Goal: Task Accomplishment & Management: Manage account settings

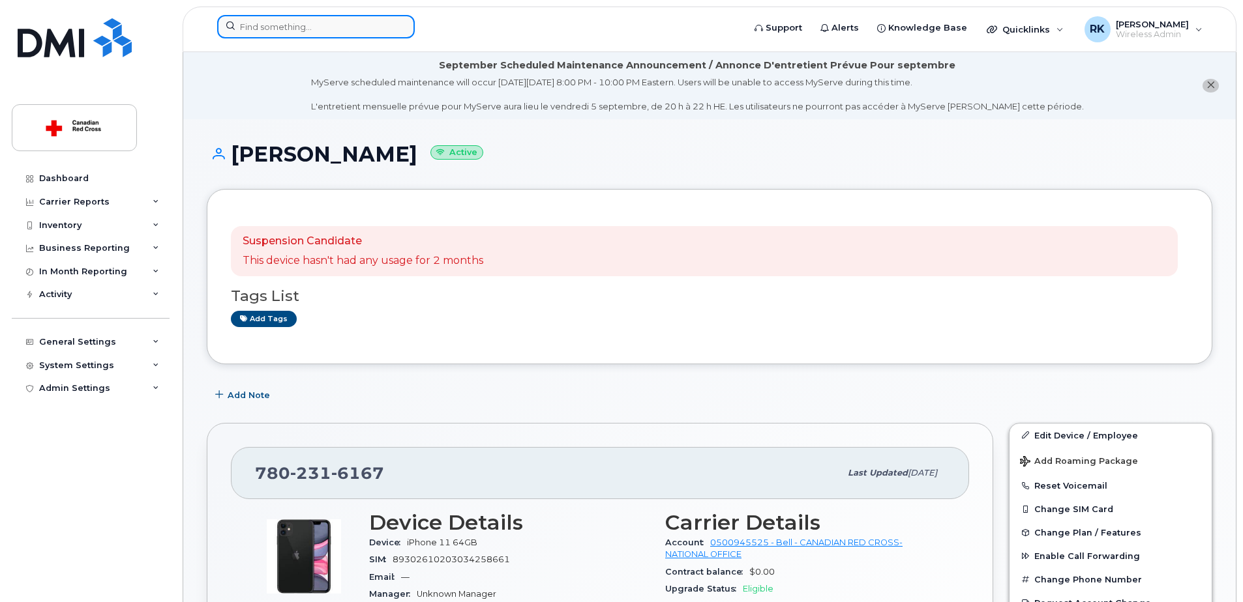
click at [344, 21] on input at bounding box center [316, 26] width 198 height 23
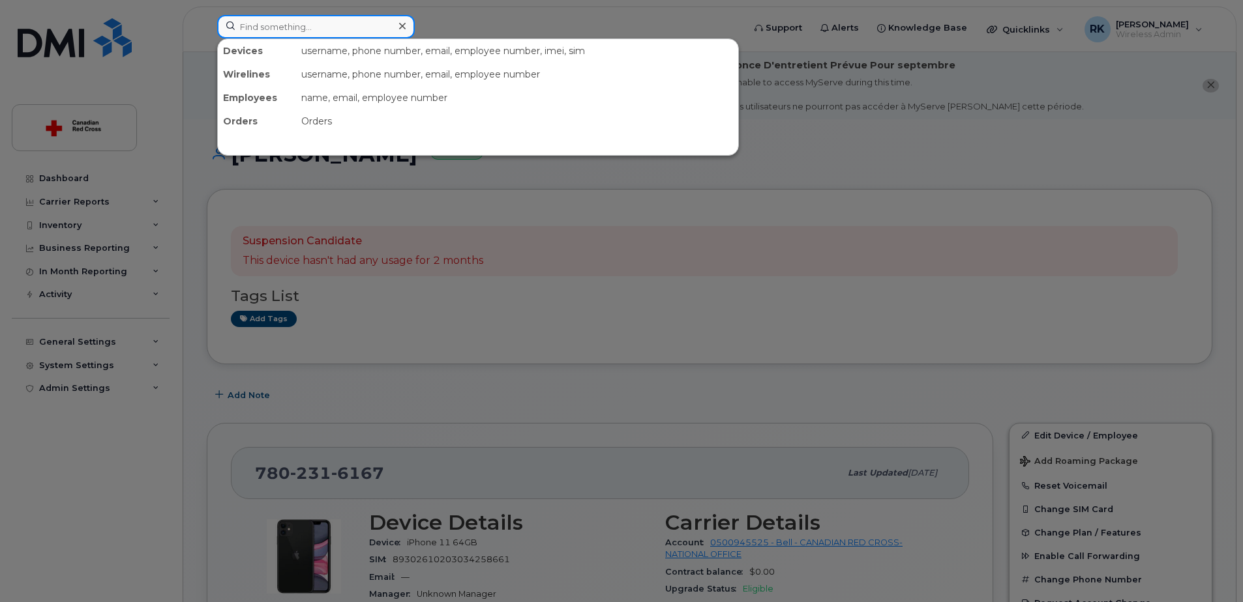
paste input "[PERSON_NAME]"
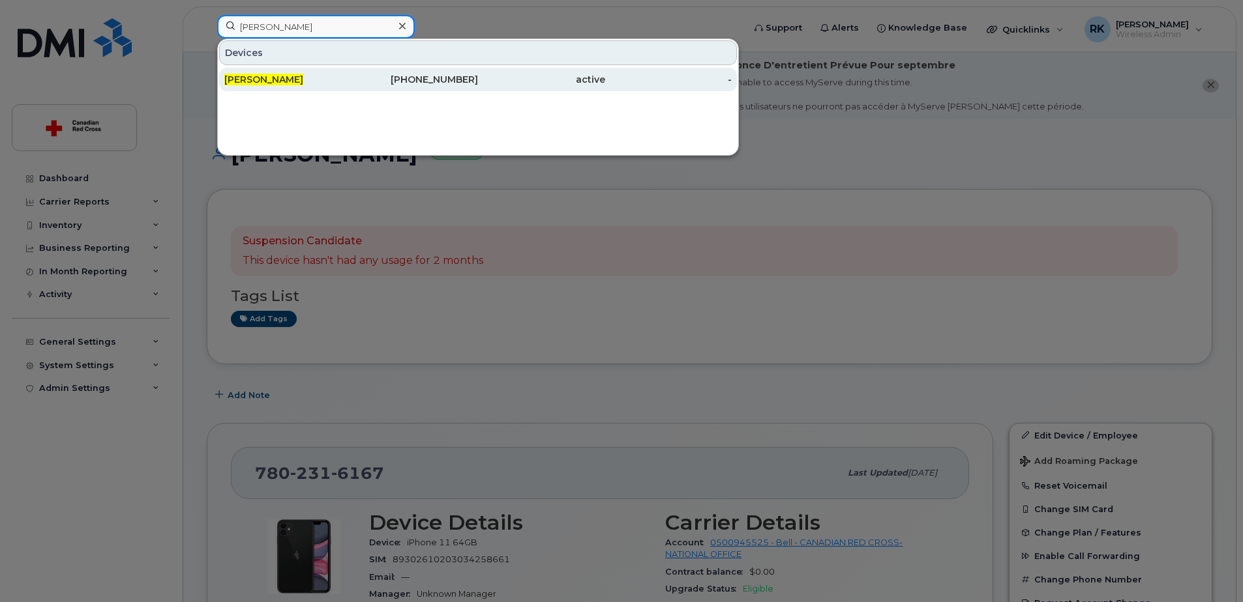
type input "[PERSON_NAME]"
click at [289, 76] on span "Denis Akoulov" at bounding box center [263, 80] width 79 height 12
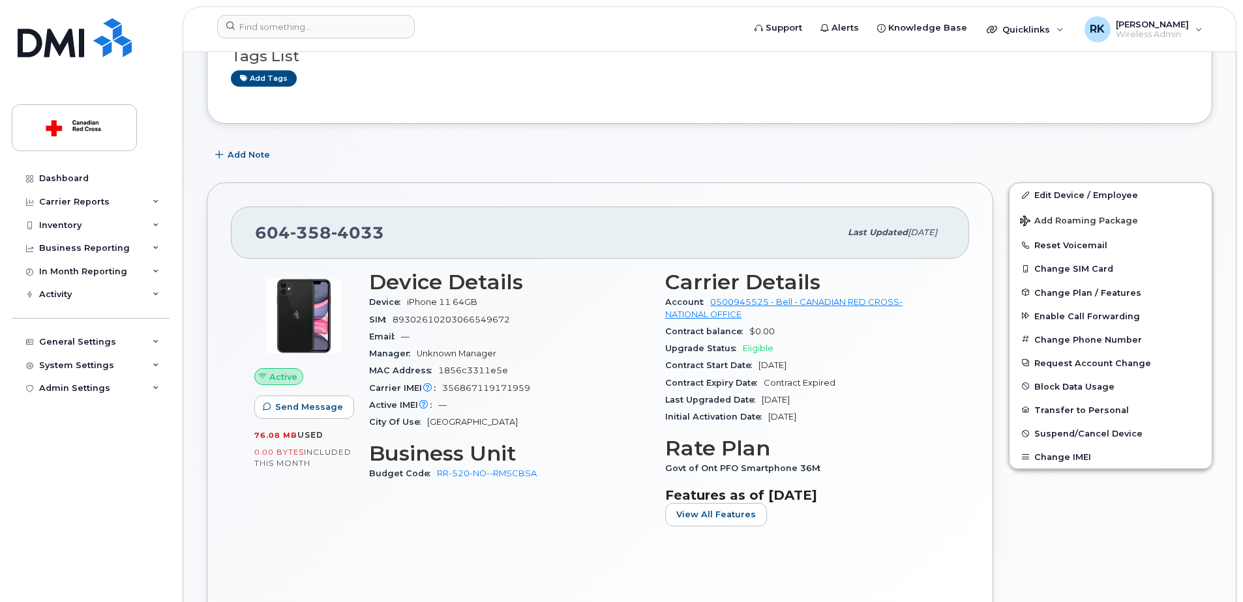
scroll to position [196, 0]
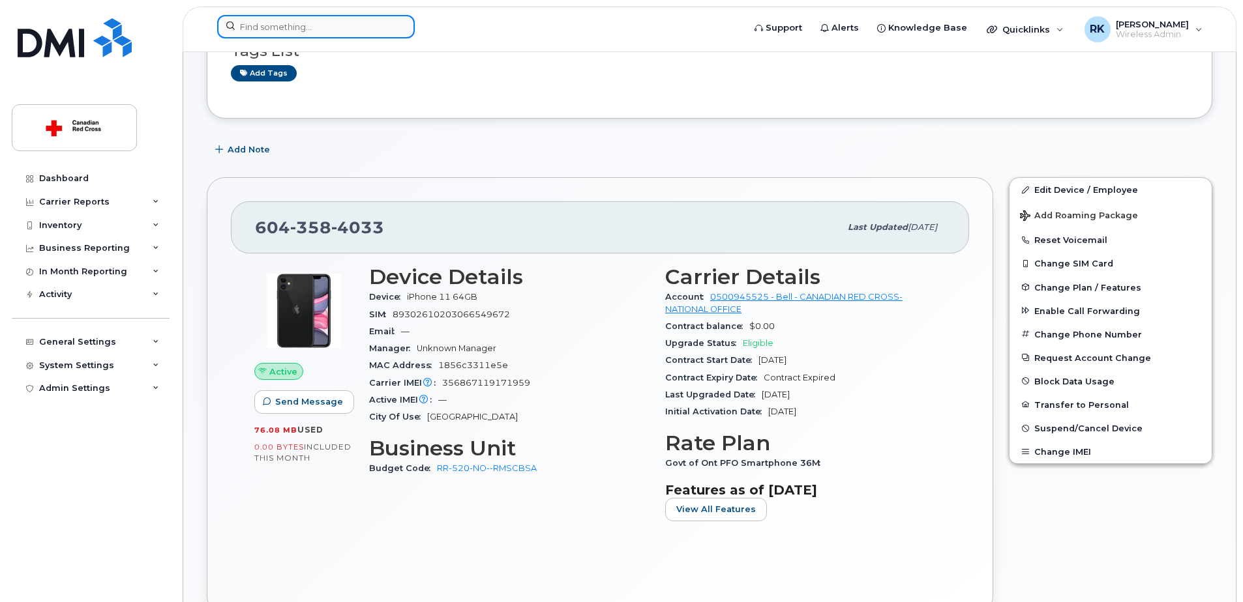
click at [334, 31] on input at bounding box center [316, 26] width 198 height 23
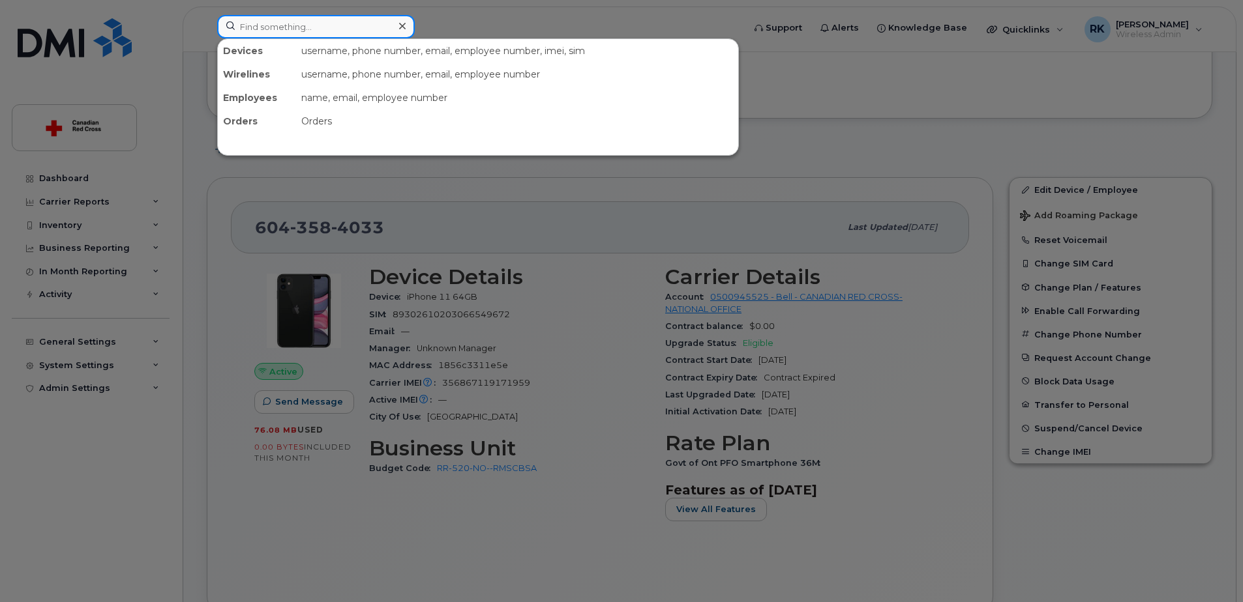
paste input "[PERSON_NAME]"
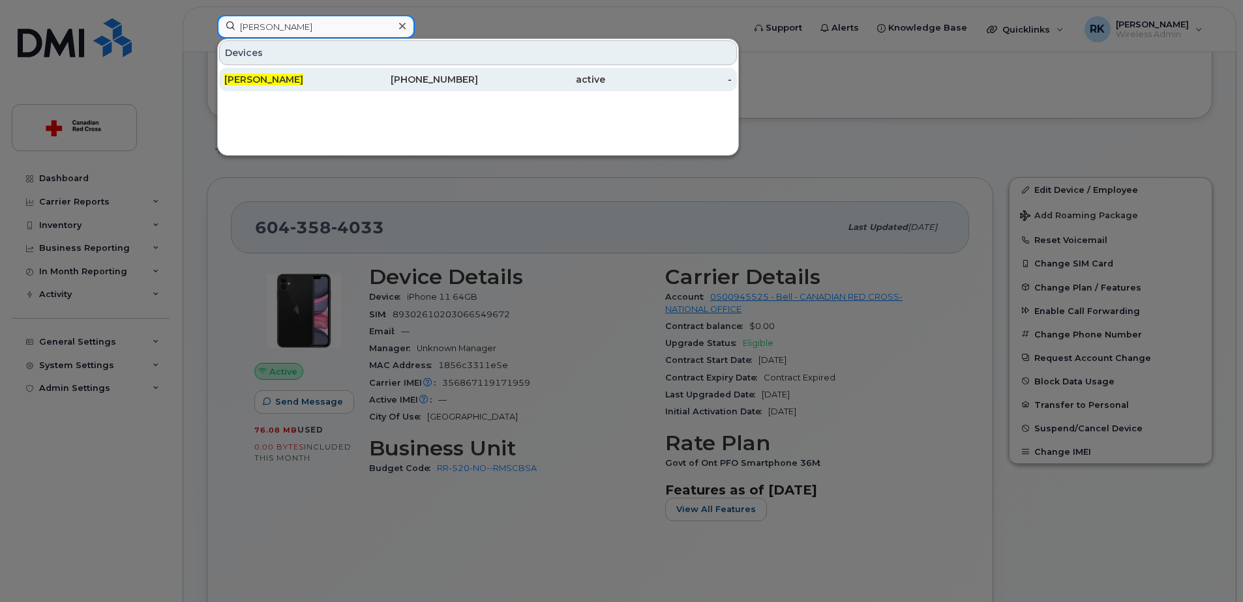
type input "[PERSON_NAME]"
click at [303, 80] on span "[PERSON_NAME]" at bounding box center [263, 80] width 79 height 12
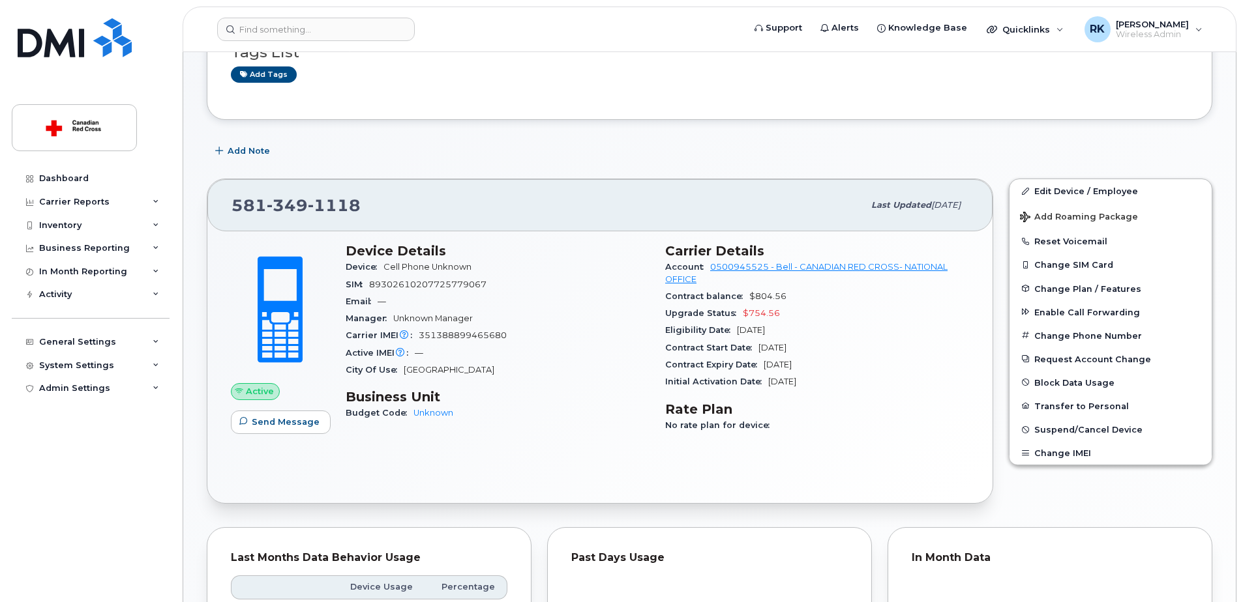
scroll to position [261, 0]
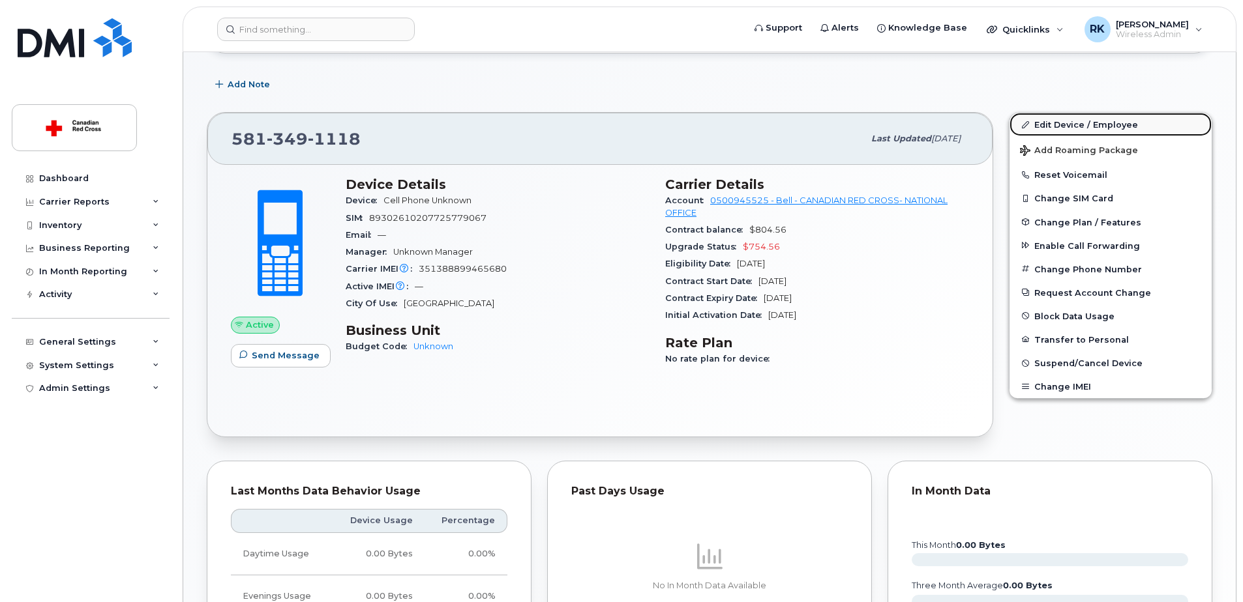
click at [1080, 127] on link "Edit Device / Employee" at bounding box center [1110, 124] width 202 height 23
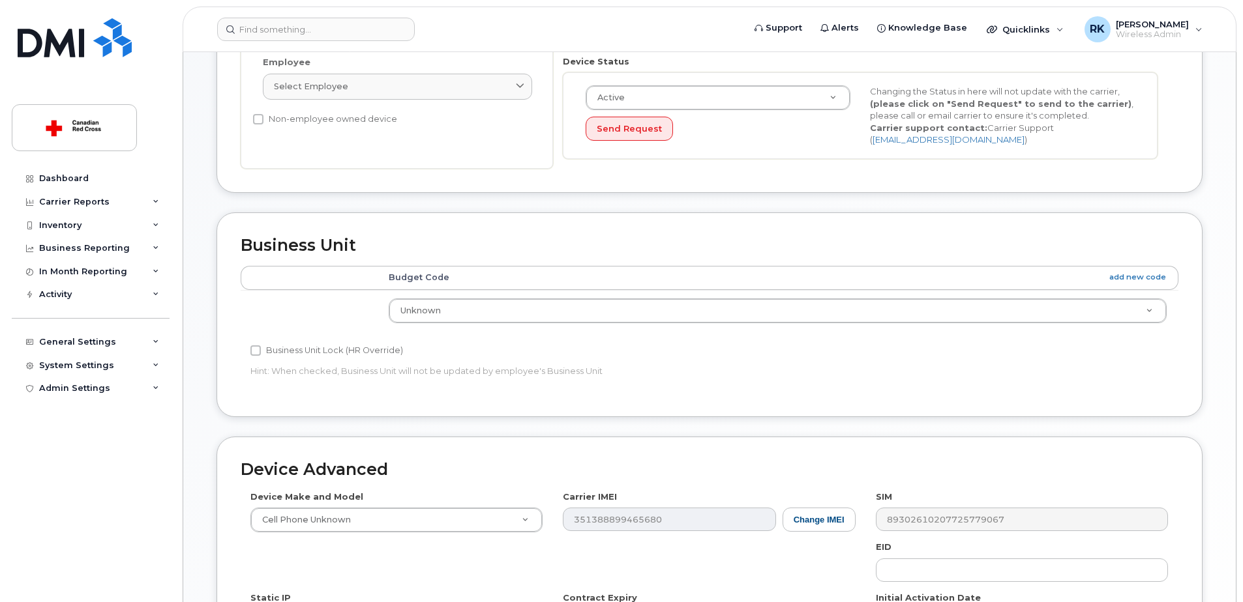
scroll to position [391, 0]
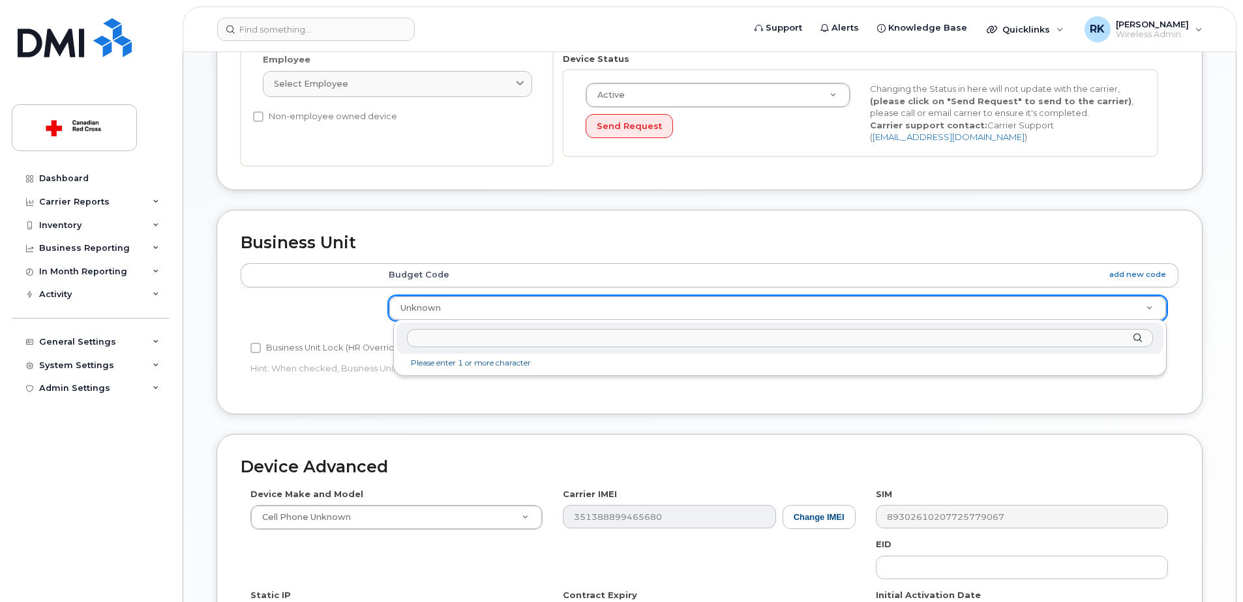
type input "RR-381-QC--TQCFR2"
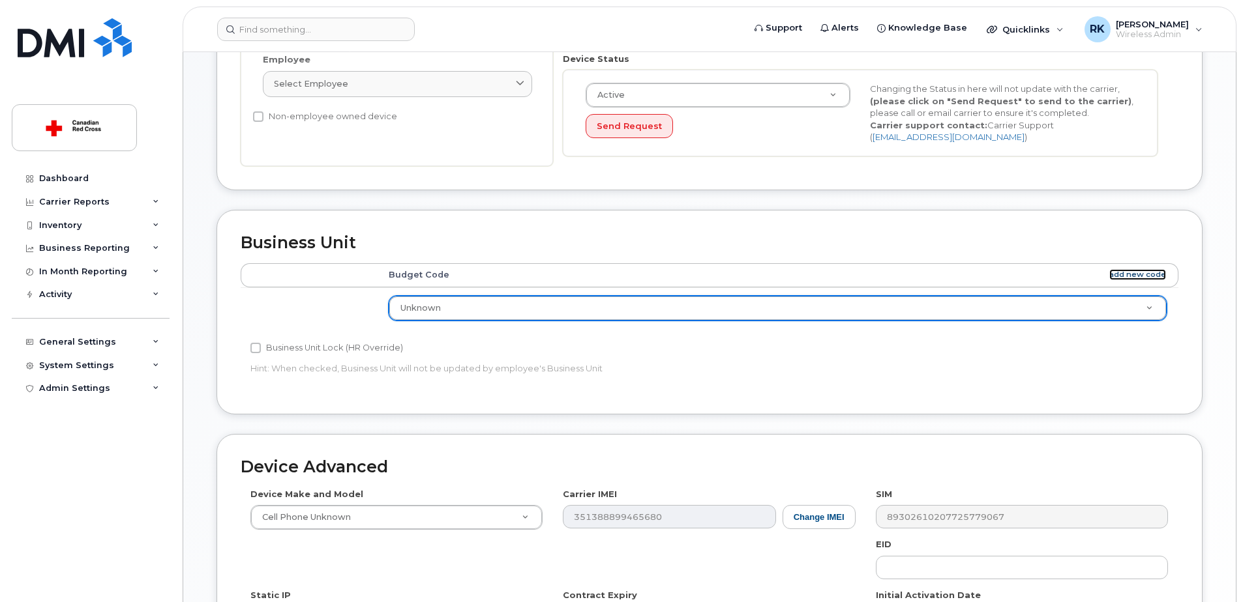
click at [1140, 276] on link "add new code" at bounding box center [1137, 274] width 57 height 11
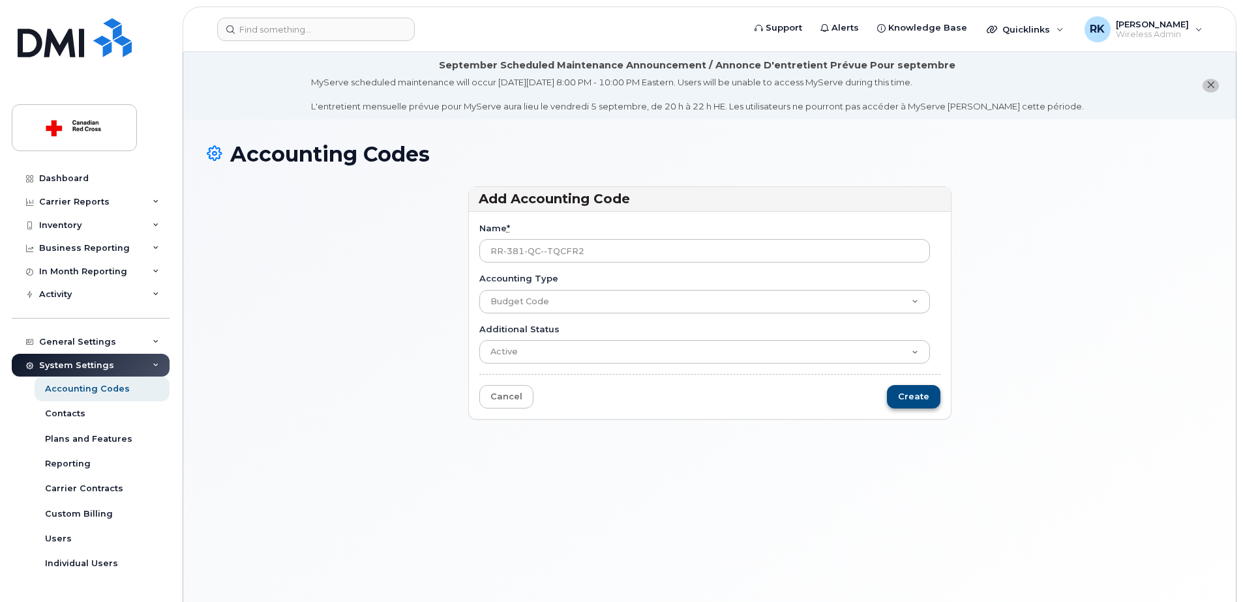
type input "RR-381-QC--TQCFR2"
click at [904, 394] on input "Create" at bounding box center [913, 397] width 53 height 24
type input "Saving..."
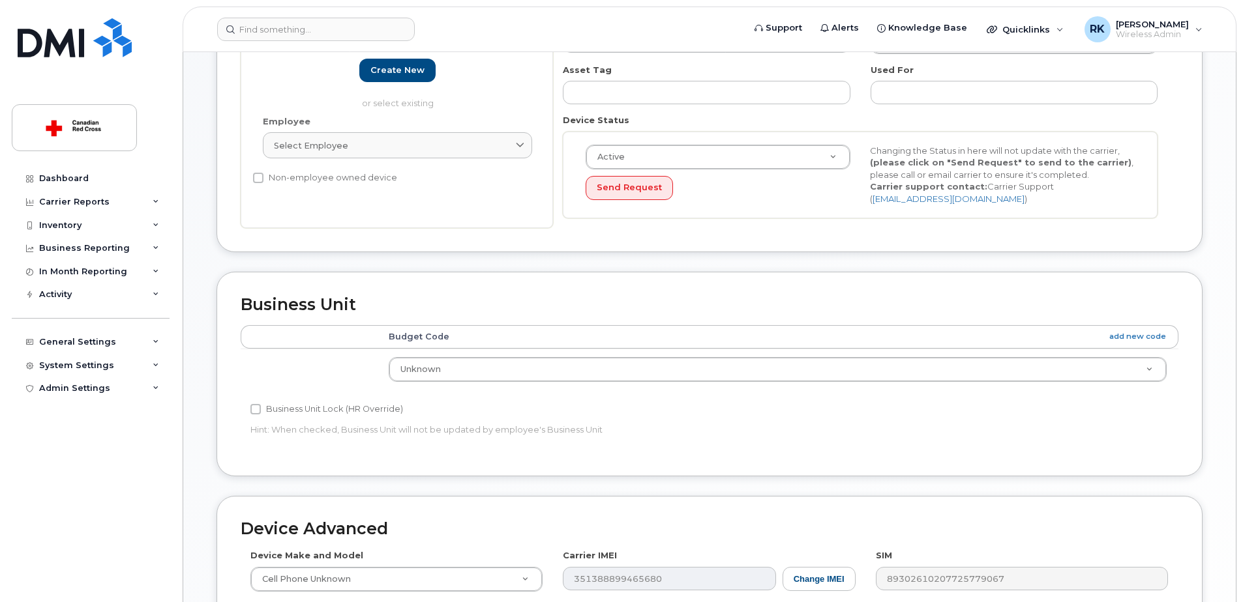
scroll to position [391, 0]
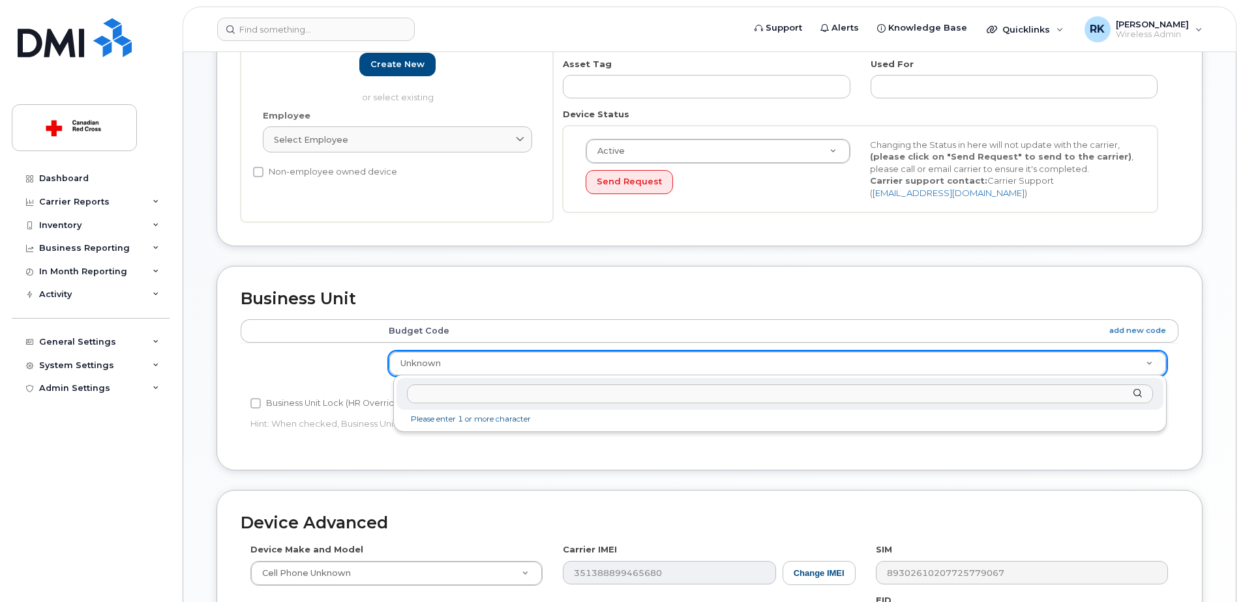
type input "RR-381-QC--TQCFR2"
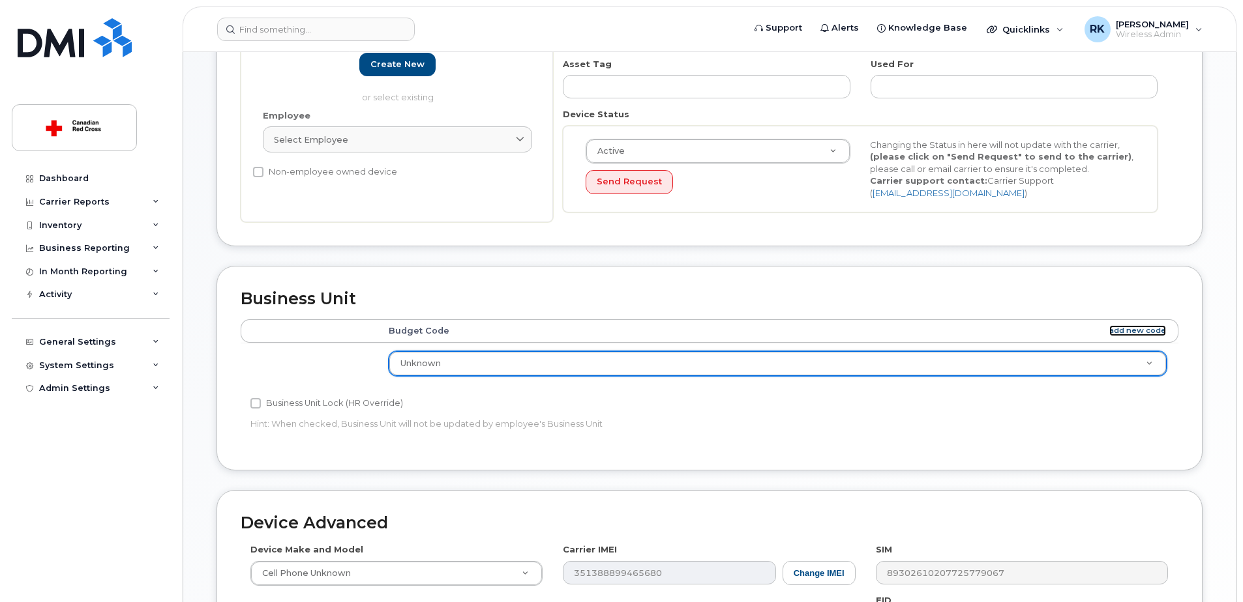
click at [1137, 331] on link "add new code" at bounding box center [1137, 330] width 57 height 11
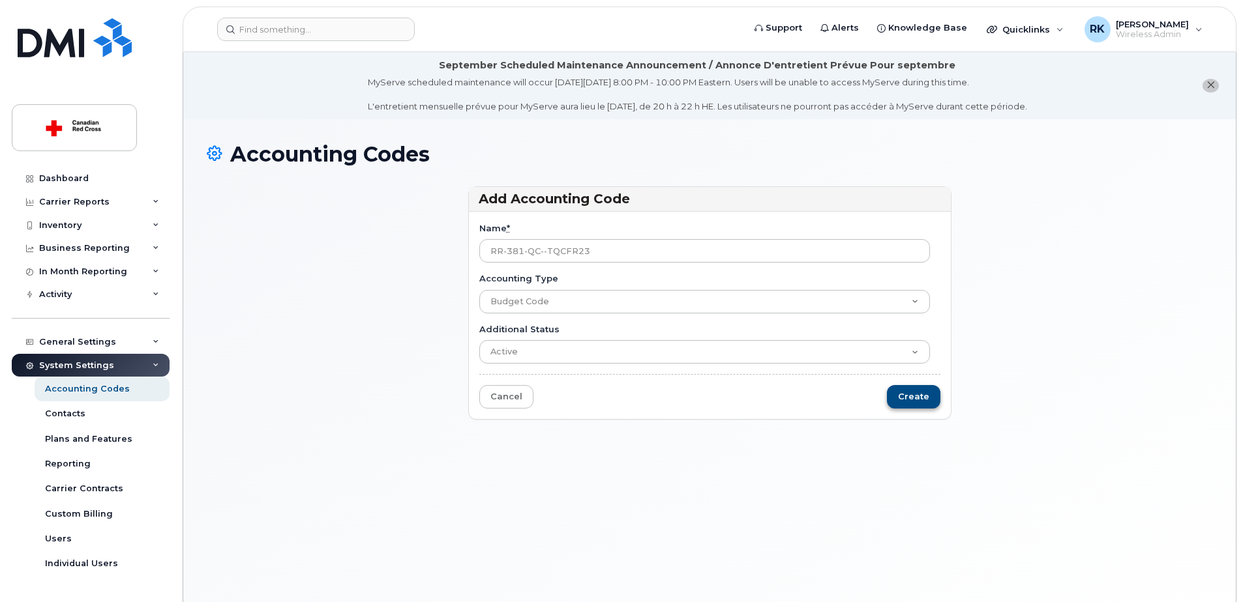
type input "RR-381-QC--TQCFR23"
click at [915, 401] on input "Create" at bounding box center [913, 397] width 53 height 24
type input "Saving..."
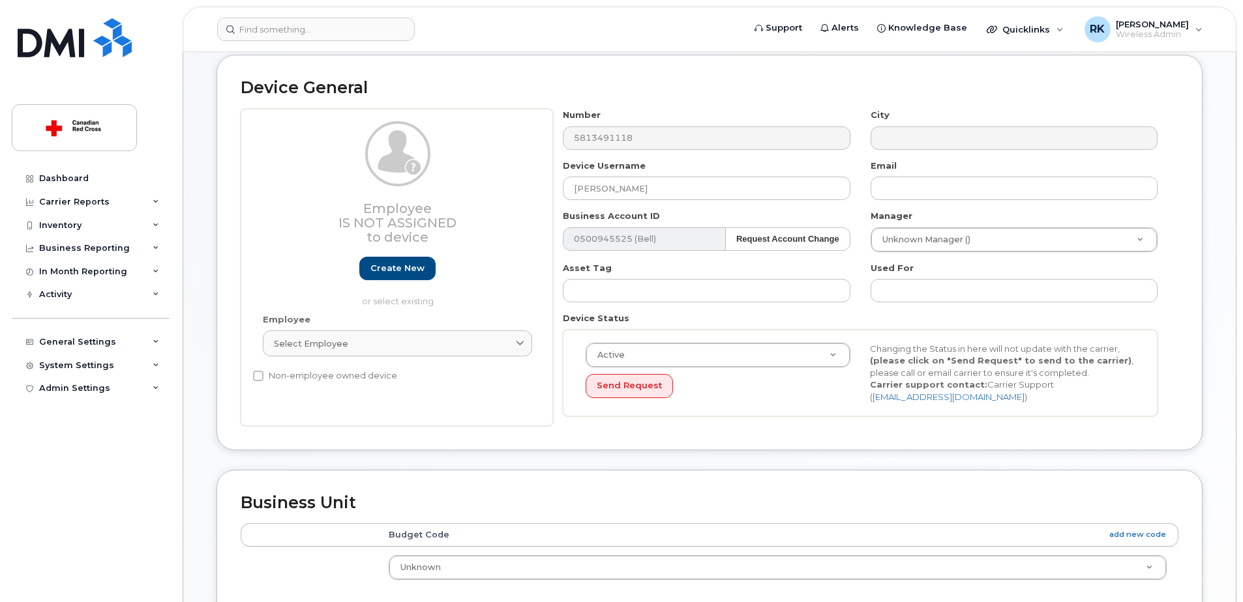
scroll to position [326, 0]
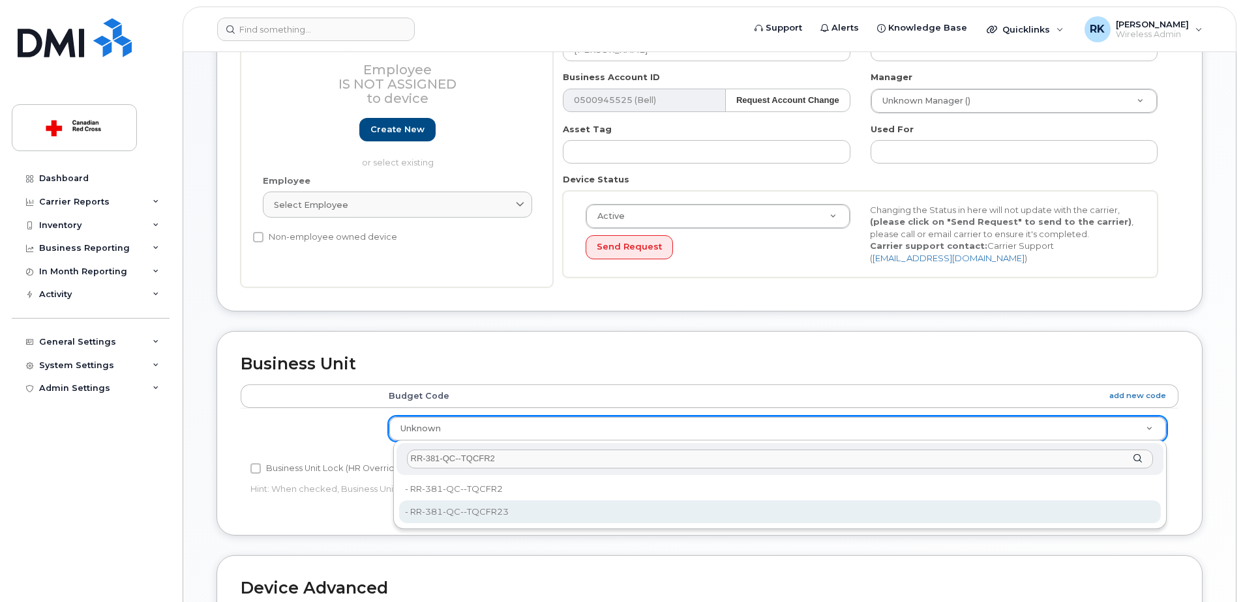
type input "RR-381-QC--TQCFR2"
type input "35995927"
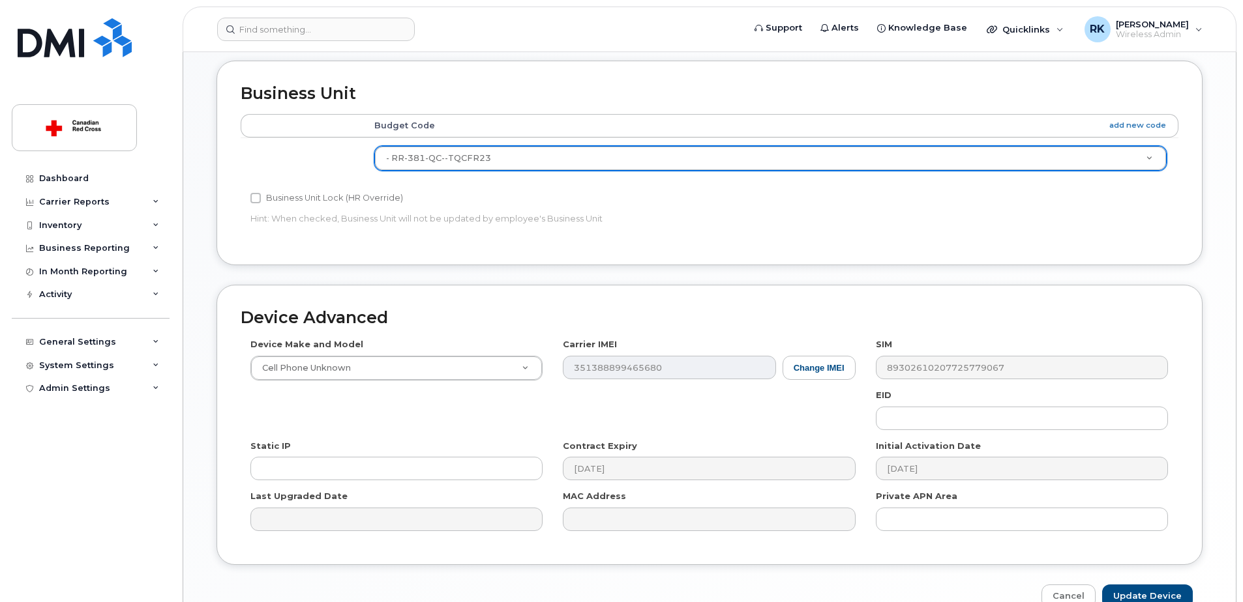
scroll to position [668, 0]
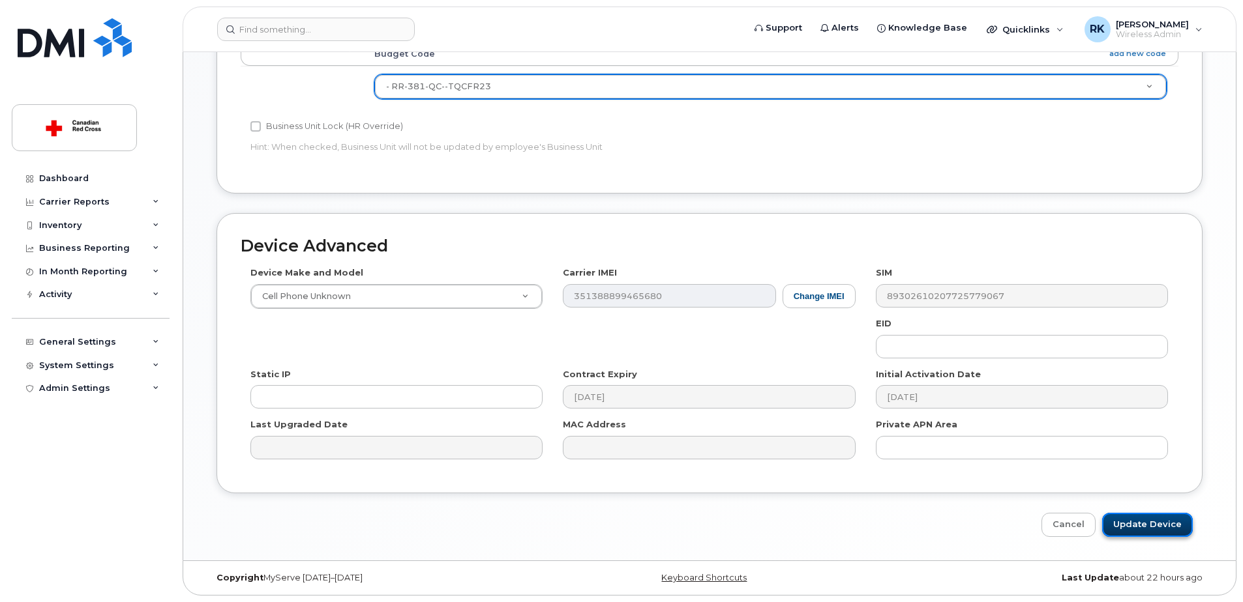
click at [1155, 525] on input "Update Device" at bounding box center [1147, 525] width 91 height 24
type input "Saving..."
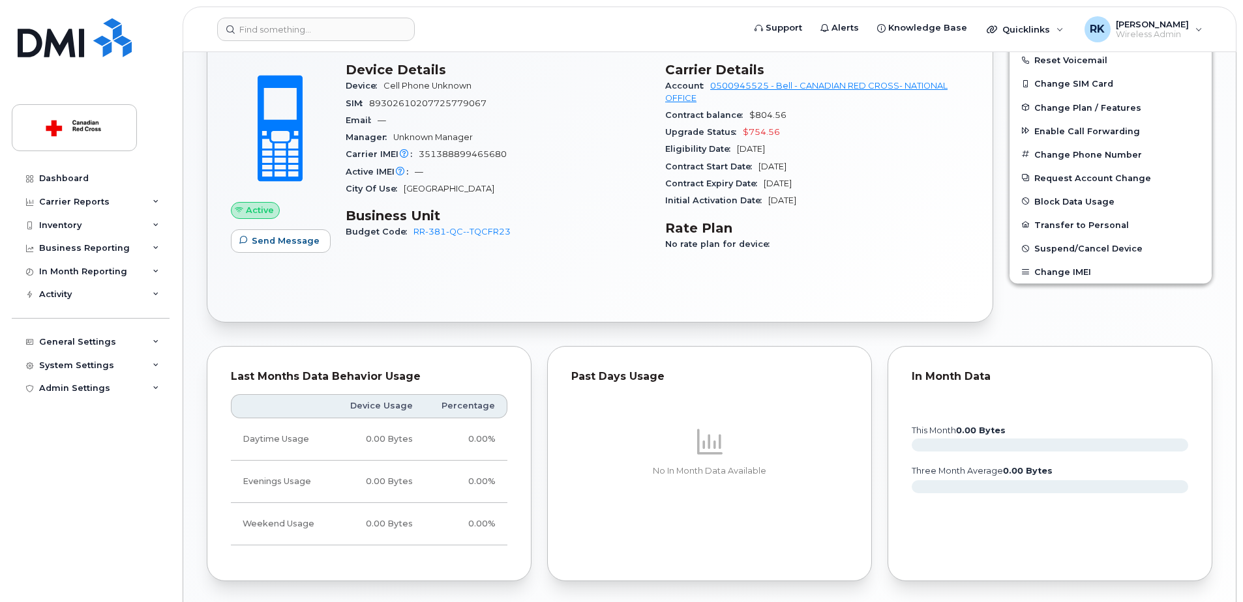
scroll to position [391, 0]
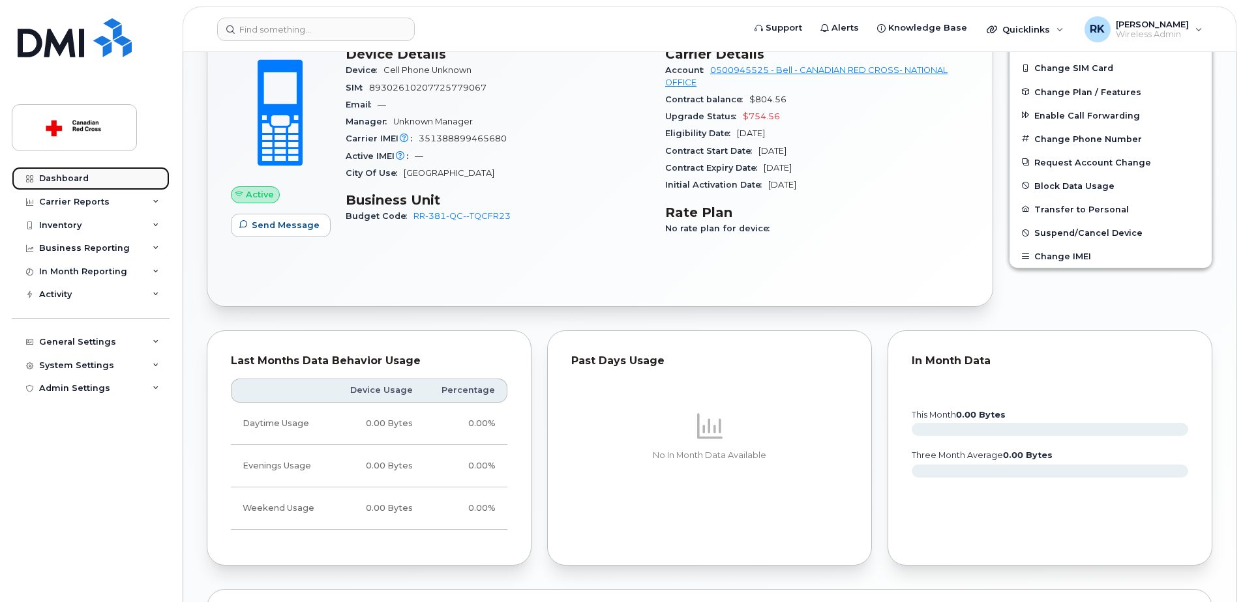
click at [60, 177] on div "Dashboard" at bounding box center [64, 178] width 50 height 10
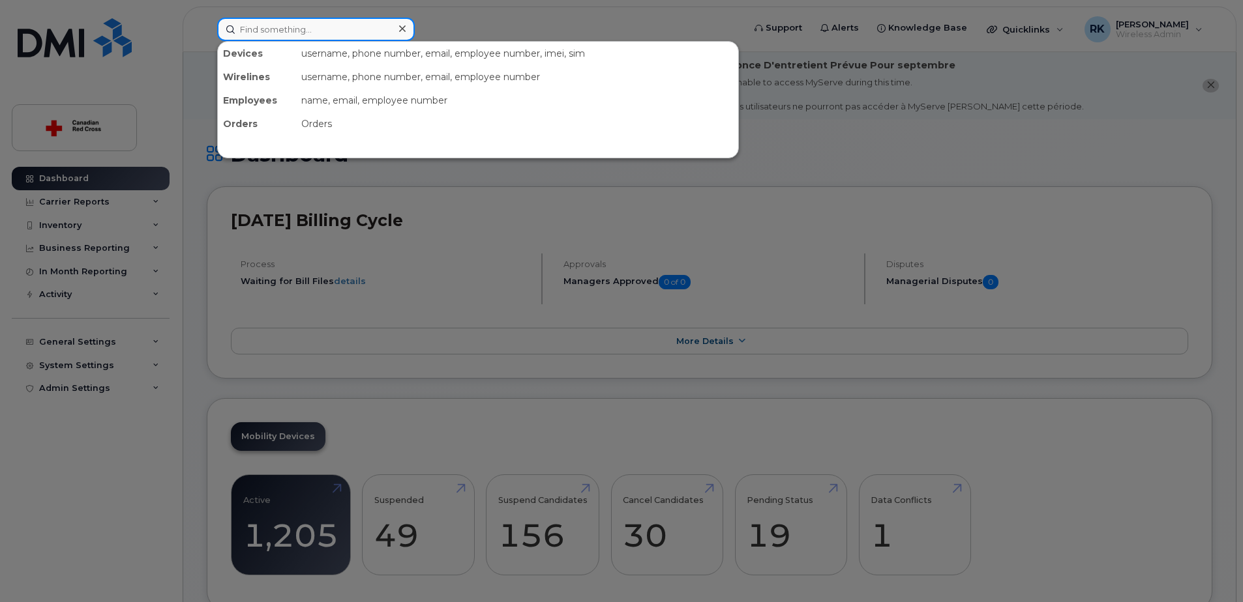
click at [276, 28] on input at bounding box center [316, 29] width 198 height 23
paste input "RR-381-QC--TQCFR2"
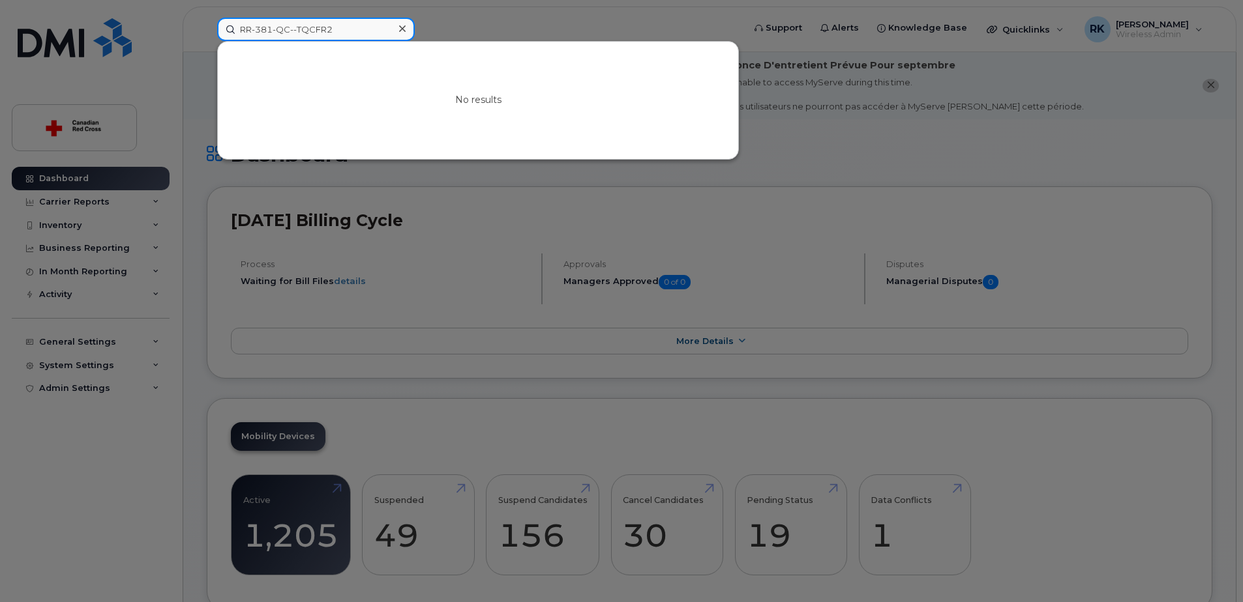
drag, startPoint x: 366, startPoint y: 35, endPoint x: 111, endPoint y: 38, distance: 255.0
click at [207, 38] on div "RR-381-QC--TQCFR2 No results" at bounding box center [476, 29] width 539 height 23
type input "5874383433"
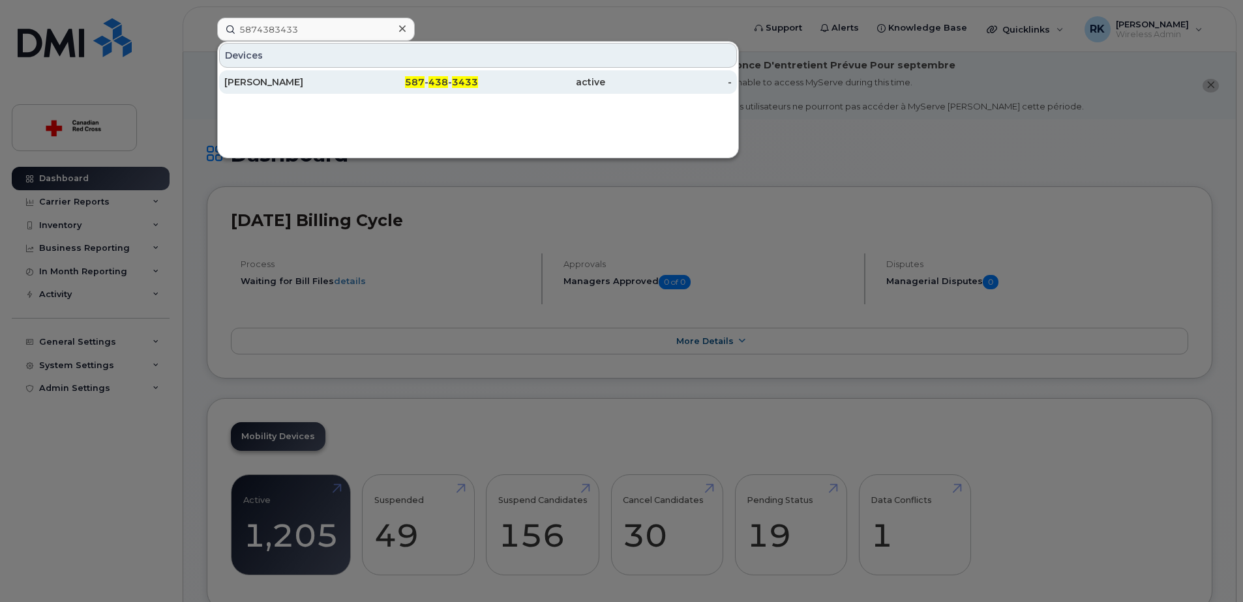
click at [256, 77] on div "[PERSON_NAME]" at bounding box center [287, 82] width 127 height 13
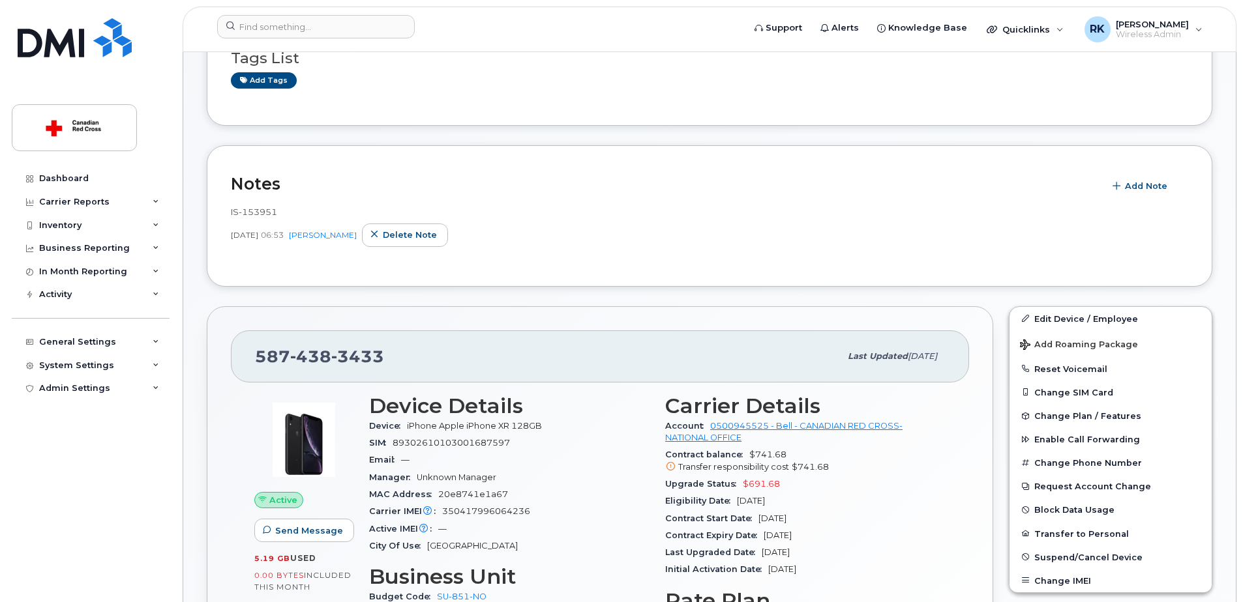
scroll to position [391, 0]
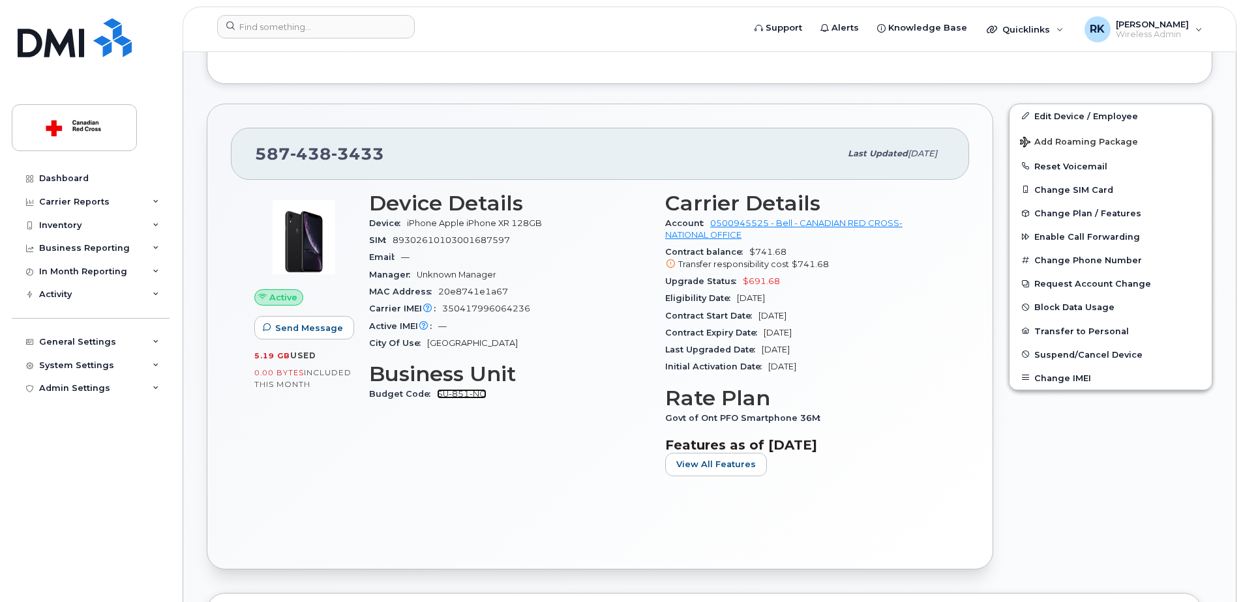
click at [451, 398] on link "SU-851-NO" at bounding box center [462, 394] width 50 height 10
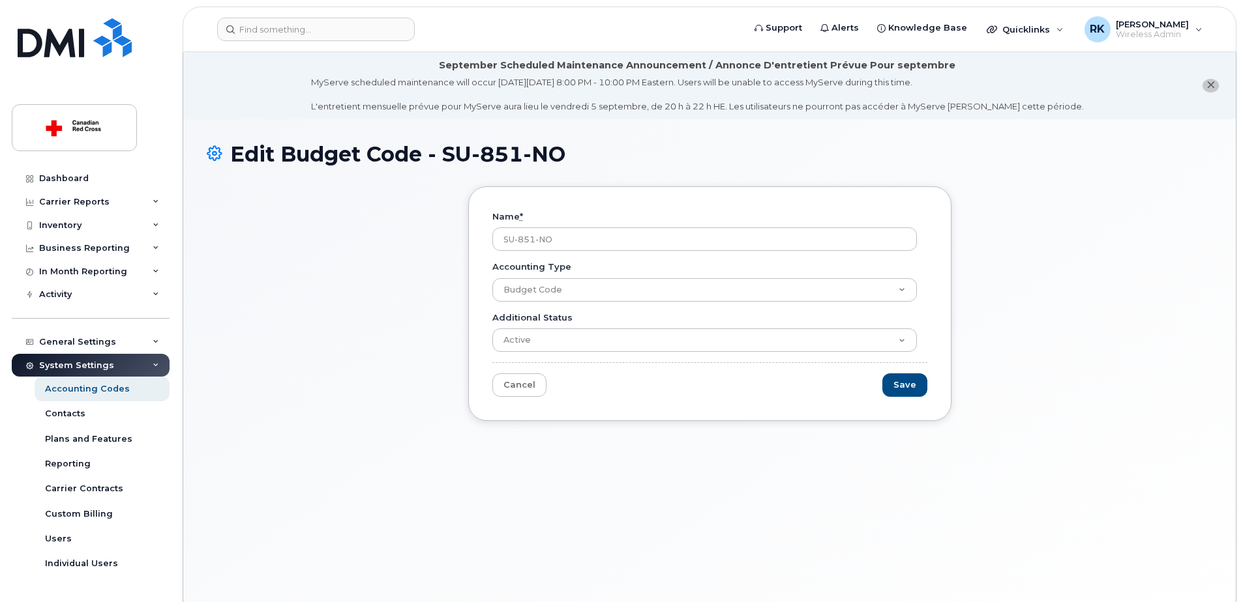
click at [213, 150] on icon at bounding box center [215, 154] width 16 height 23
click at [522, 387] on link "Cancel" at bounding box center [519, 386] width 54 height 24
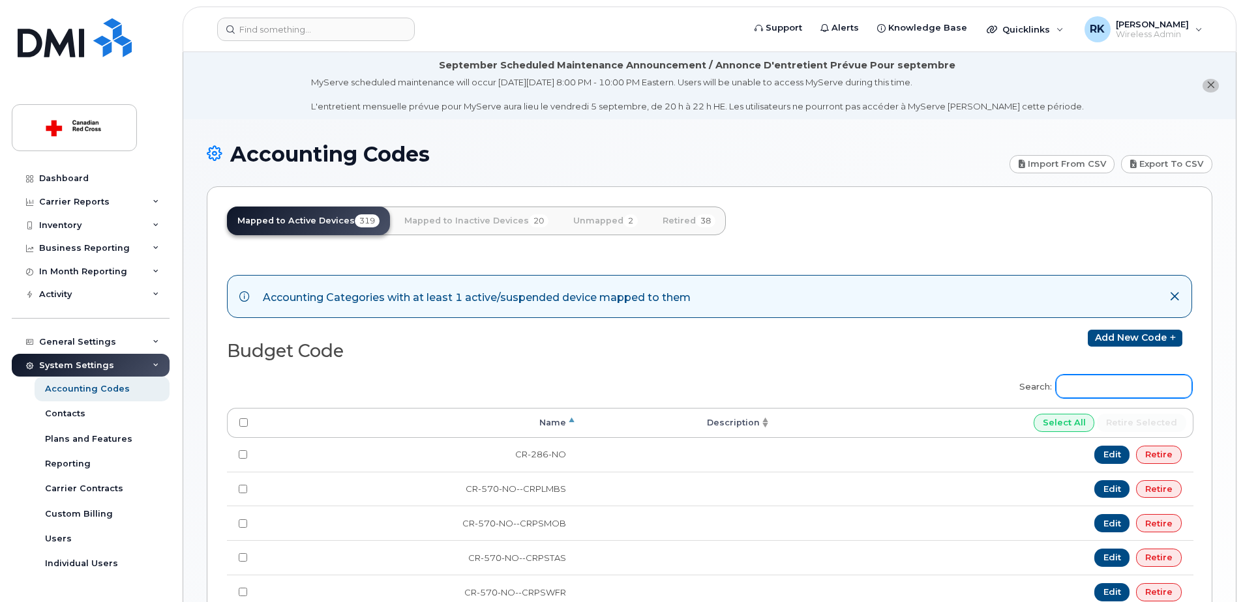
click at [1078, 387] on input "Search:" at bounding box center [1124, 386] width 136 height 23
paste input "RR-381-QC--TQCFR2"
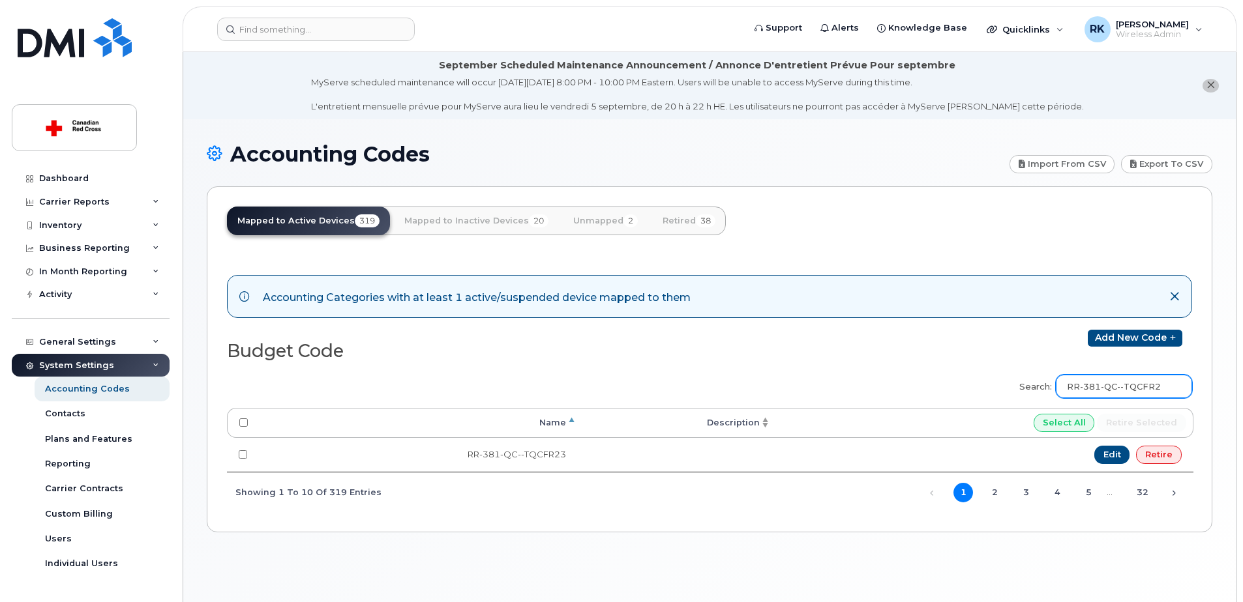
drag, startPoint x: 1082, startPoint y: 384, endPoint x: 1064, endPoint y: 394, distance: 20.7
click at [1064, 394] on label "Search: RR-381-QC--TQCFR2" at bounding box center [1101, 384] width 181 height 37
click at [1077, 387] on input "RR-381-QC--TQCFR2" at bounding box center [1124, 386] width 136 height 23
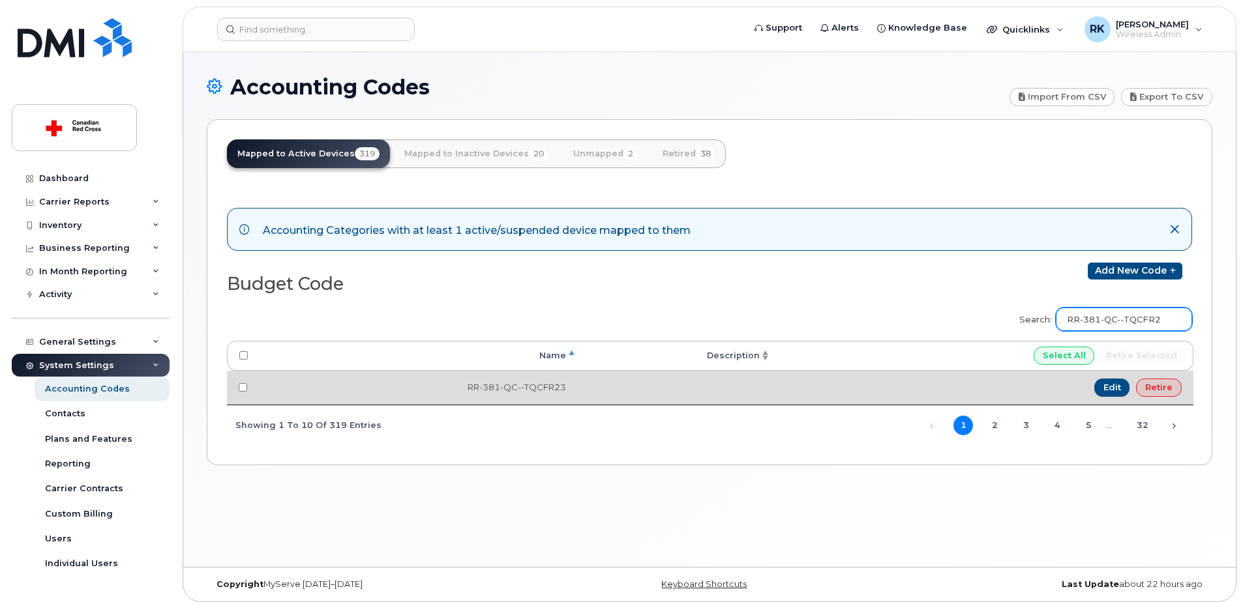
scroll to position [74, 0]
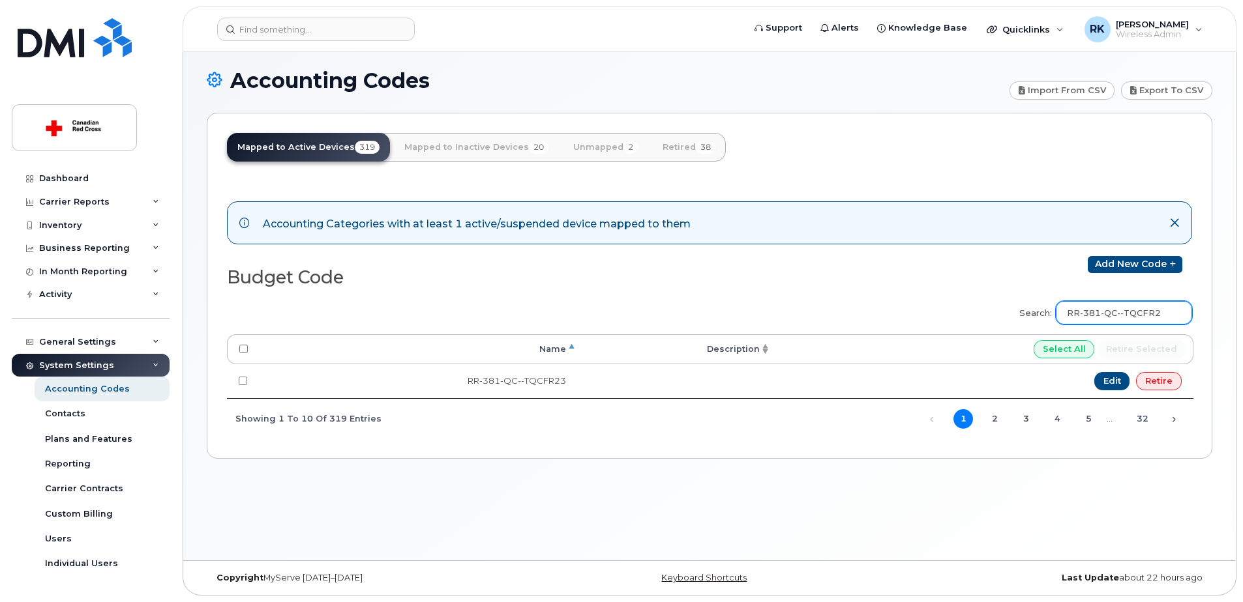
click at [1167, 318] on input "RR-381-QC--TQCFR2" at bounding box center [1124, 312] width 136 height 23
drag, startPoint x: 1145, startPoint y: 316, endPoint x: 1034, endPoint y: 310, distance: 111.0
click at [1034, 310] on label "Search: RR-381-QC" at bounding box center [1101, 311] width 181 height 37
type input "RR-381-QC"
click at [955, 303] on div "Search: RR-381-QC Processing... Name Description Select All Retire selected RR-…" at bounding box center [709, 366] width 965 height 146
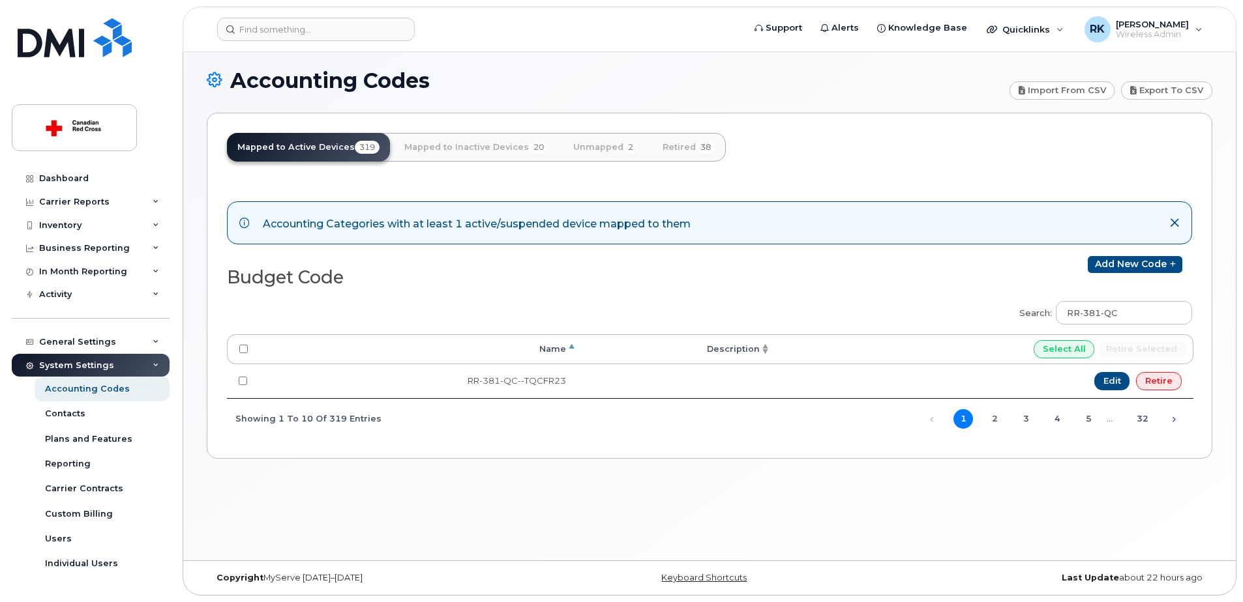
click at [320, 269] on h2 "Budget Code" at bounding box center [463, 278] width 472 height 20
click at [1176, 225] on icon at bounding box center [1174, 223] width 10 height 10
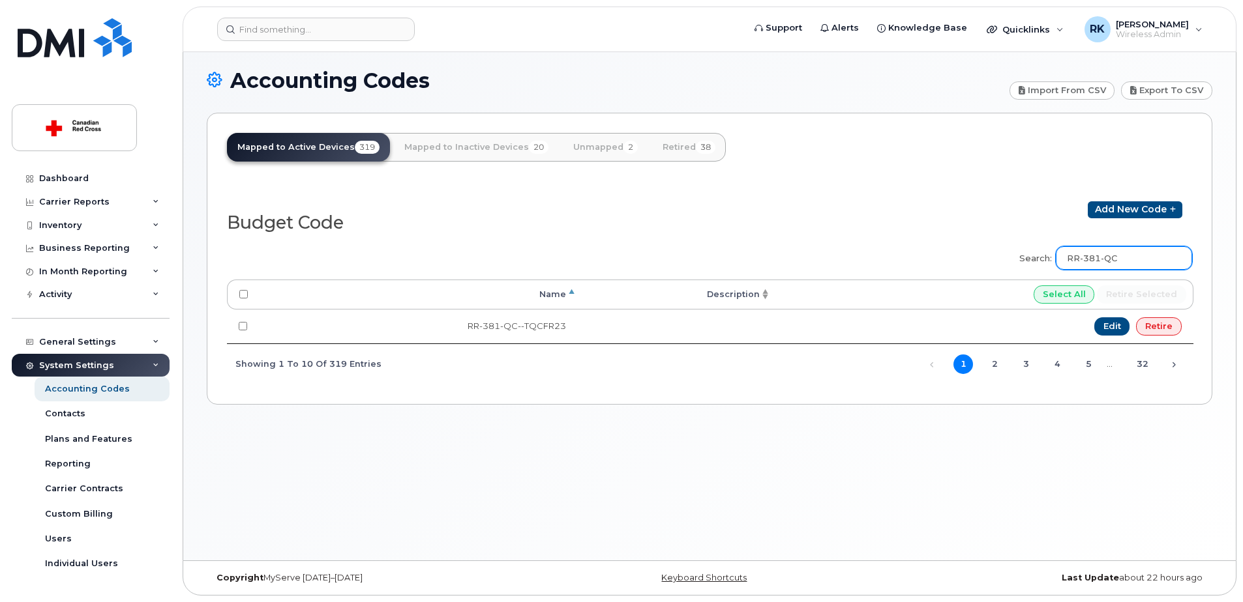
click at [1123, 258] on input "RR-381-QC" at bounding box center [1124, 257] width 136 height 23
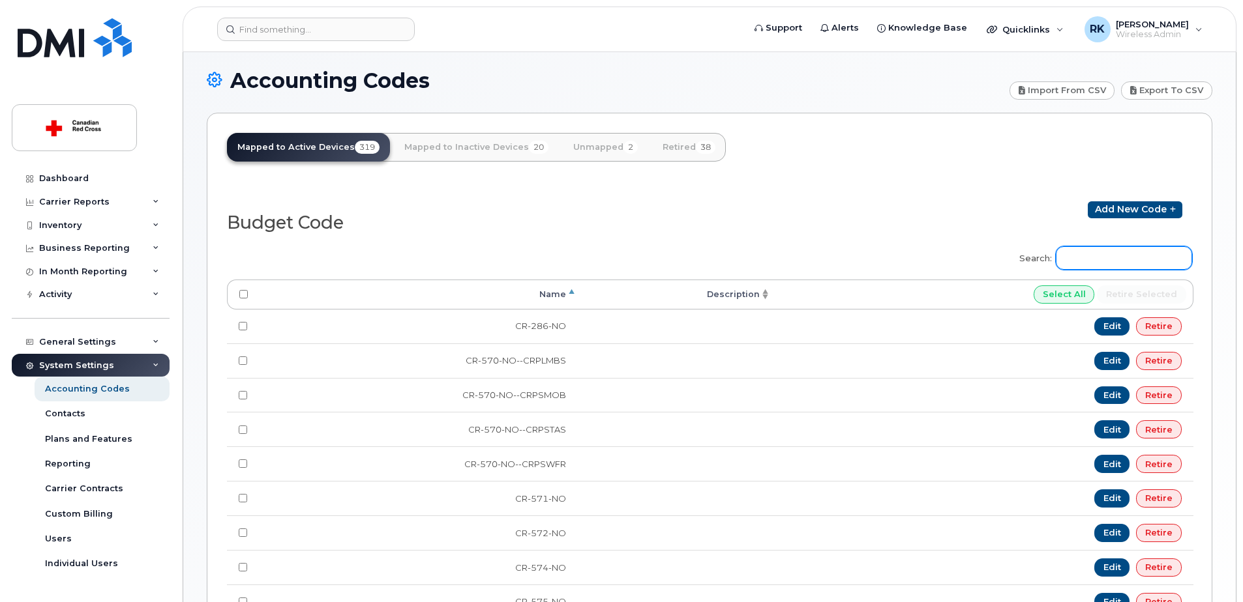
click at [1114, 258] on input "Search:" at bounding box center [1124, 257] width 136 height 23
paste input "RR-381-QC"
type input "RR-381-QC"
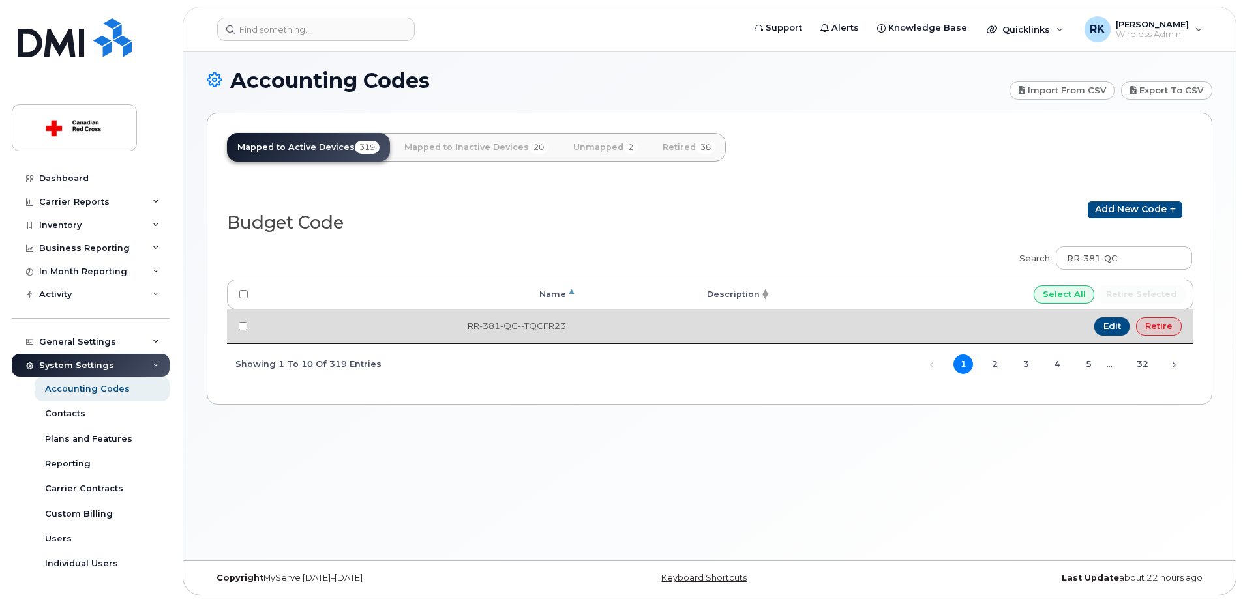
click at [563, 324] on td "RR-381-QC--TQCFR23" at bounding box center [418, 327] width 318 height 34
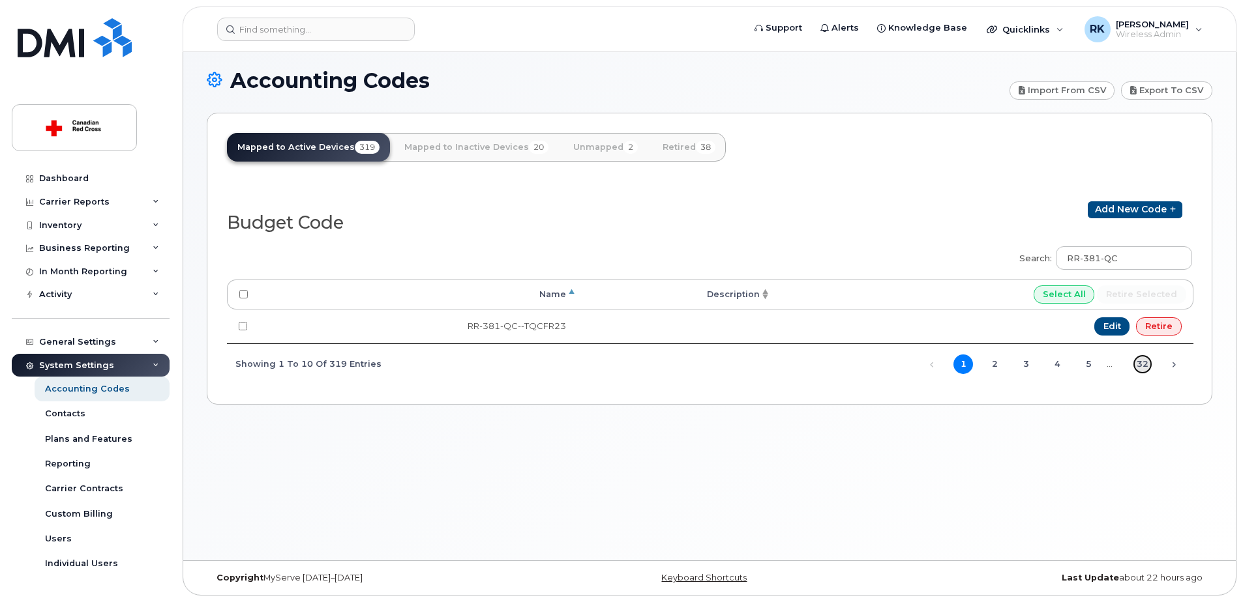
click at [1147, 368] on link "32" at bounding box center [1143, 365] width 20 height 20
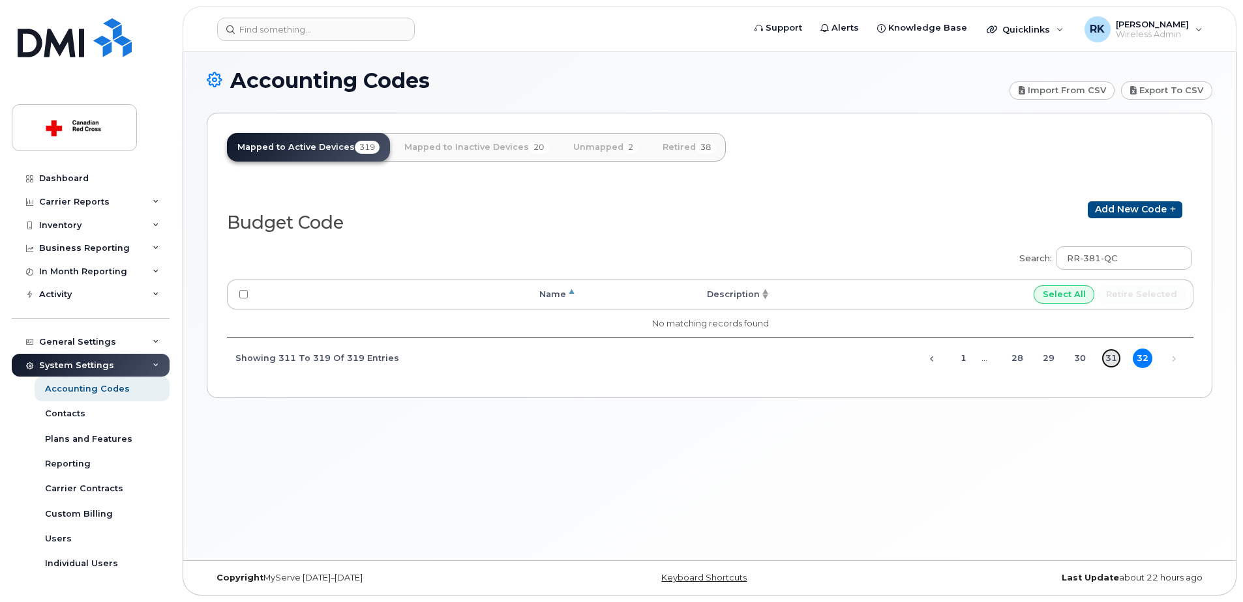
click at [1107, 361] on link "31" at bounding box center [1111, 359] width 20 height 20
click at [1088, 361] on link "30" at bounding box center [1080, 359] width 20 height 20
click at [1052, 359] on link "29" at bounding box center [1049, 359] width 20 height 20
click at [1021, 361] on link "28" at bounding box center [1017, 359] width 20 height 20
click at [945, 353] on link "Previous" at bounding box center [940, 359] width 20 height 20
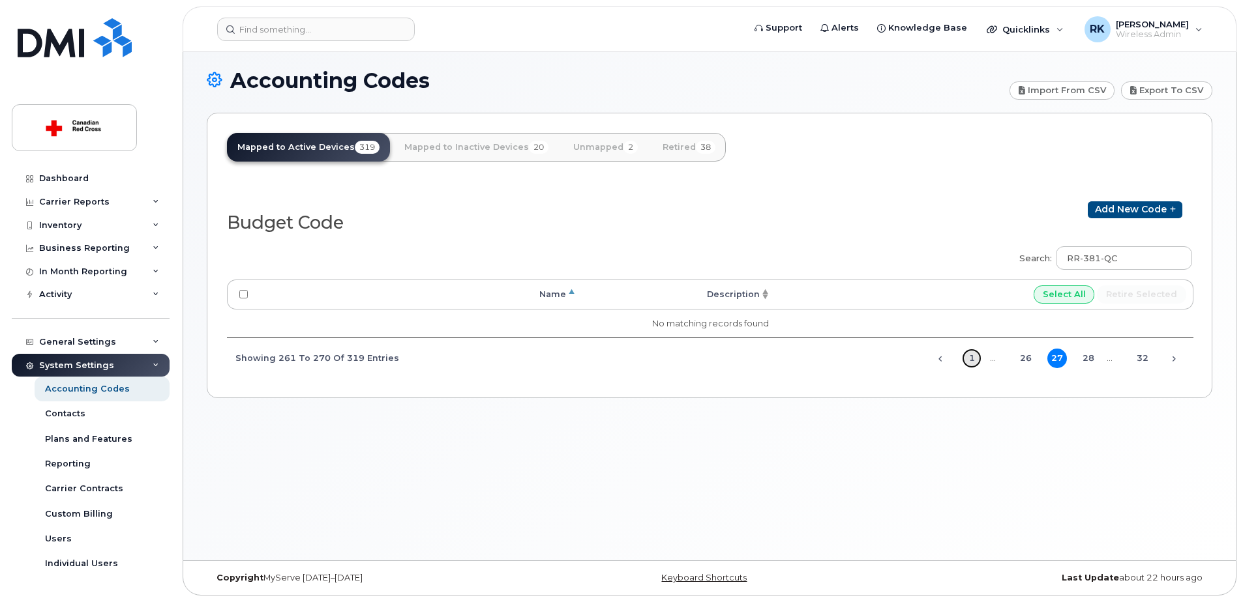
click at [969, 349] on link "1" at bounding box center [972, 359] width 20 height 20
click at [583, 381] on div "Search: RR-381-QC Processing... Name Description Select All Retire selected RR-…" at bounding box center [709, 311] width 965 height 146
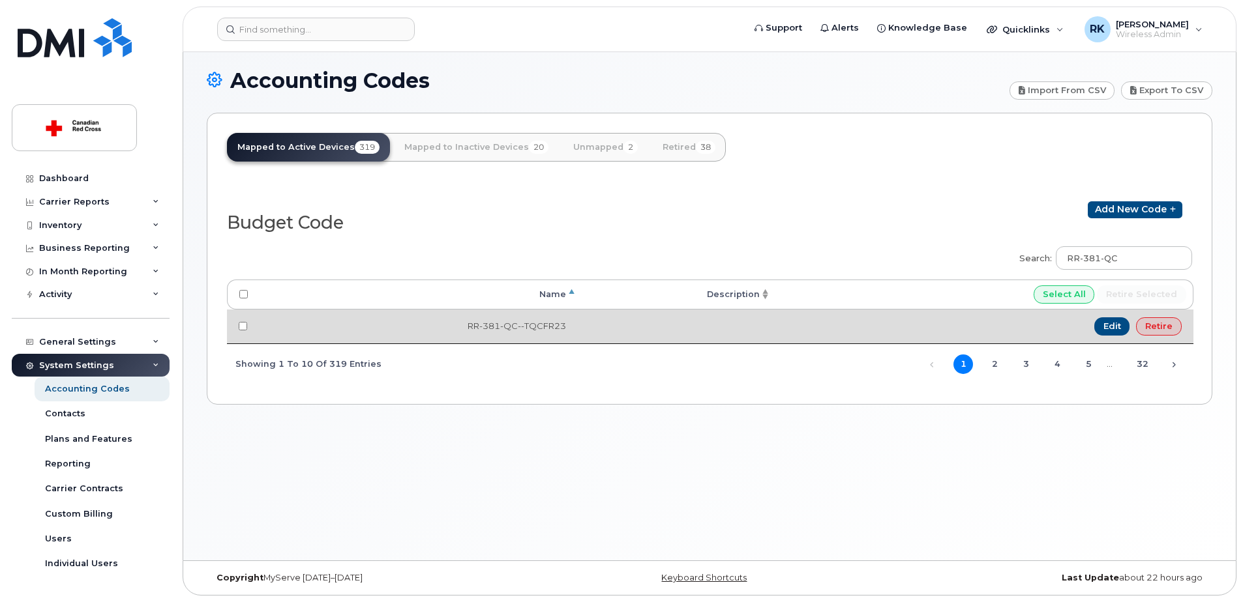
click at [501, 327] on td "RR-381-QC--TQCFR23" at bounding box center [418, 327] width 318 height 34
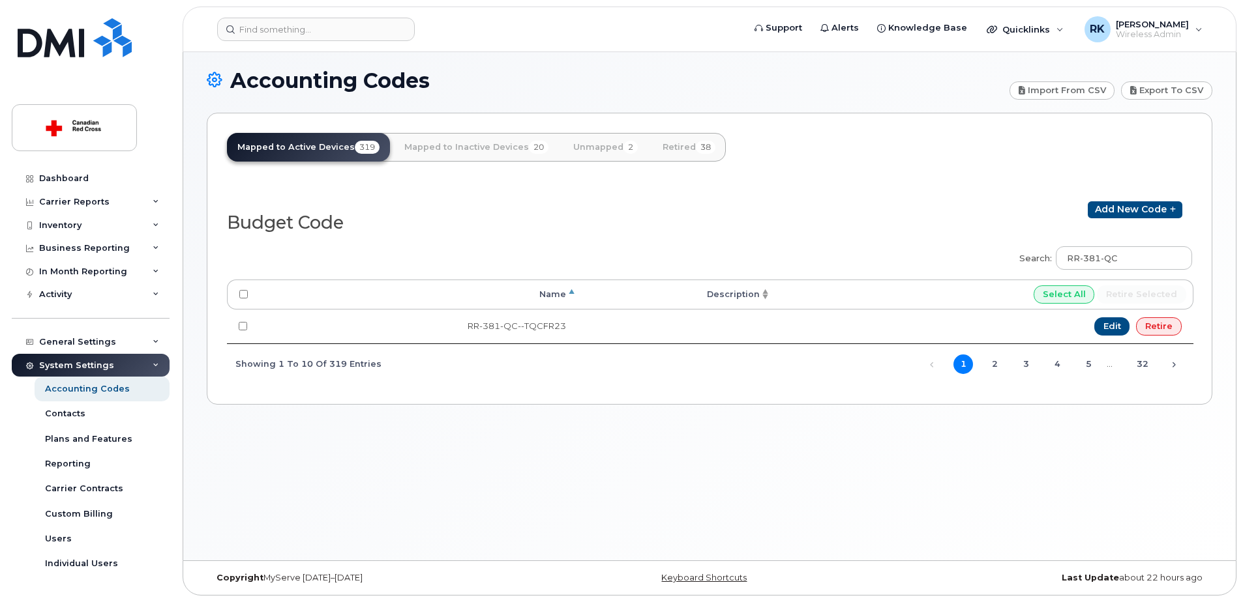
drag, startPoint x: 501, startPoint y: 327, endPoint x: 684, endPoint y: 205, distance: 219.5
click at [684, 205] on div "Budget Code" at bounding box center [468, 219] width 482 height 37
click at [600, 148] on link "Unmapped 2" at bounding box center [605, 147] width 85 height 29
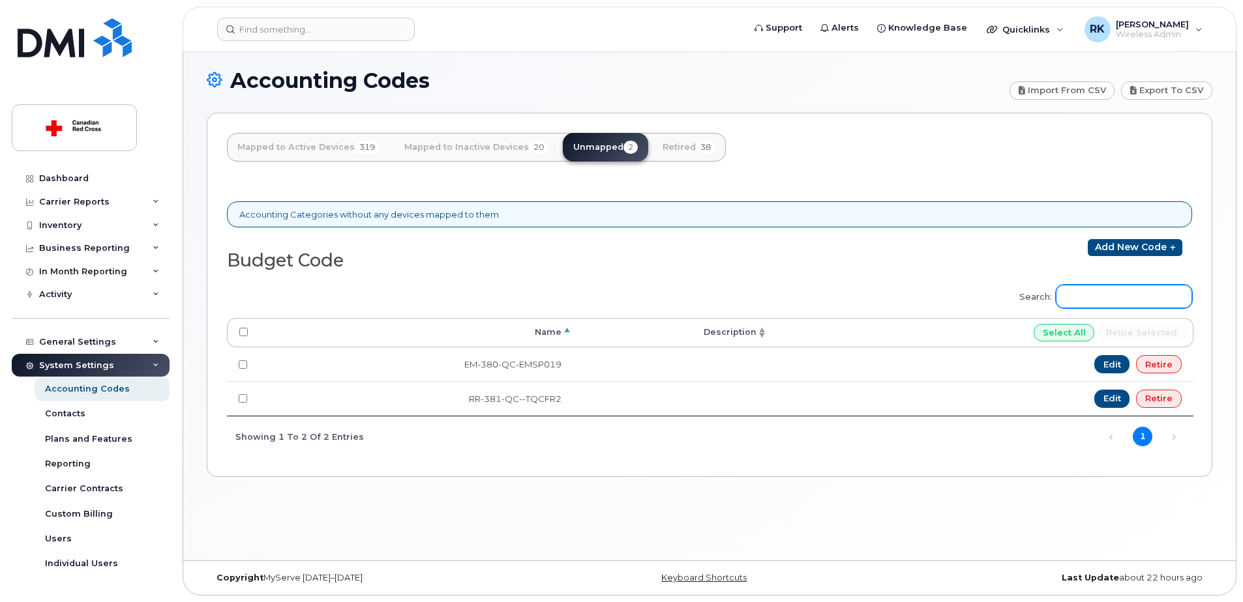
click at [1176, 297] on input "Search:" at bounding box center [1124, 296] width 136 height 23
paste input "RR-381-QC"
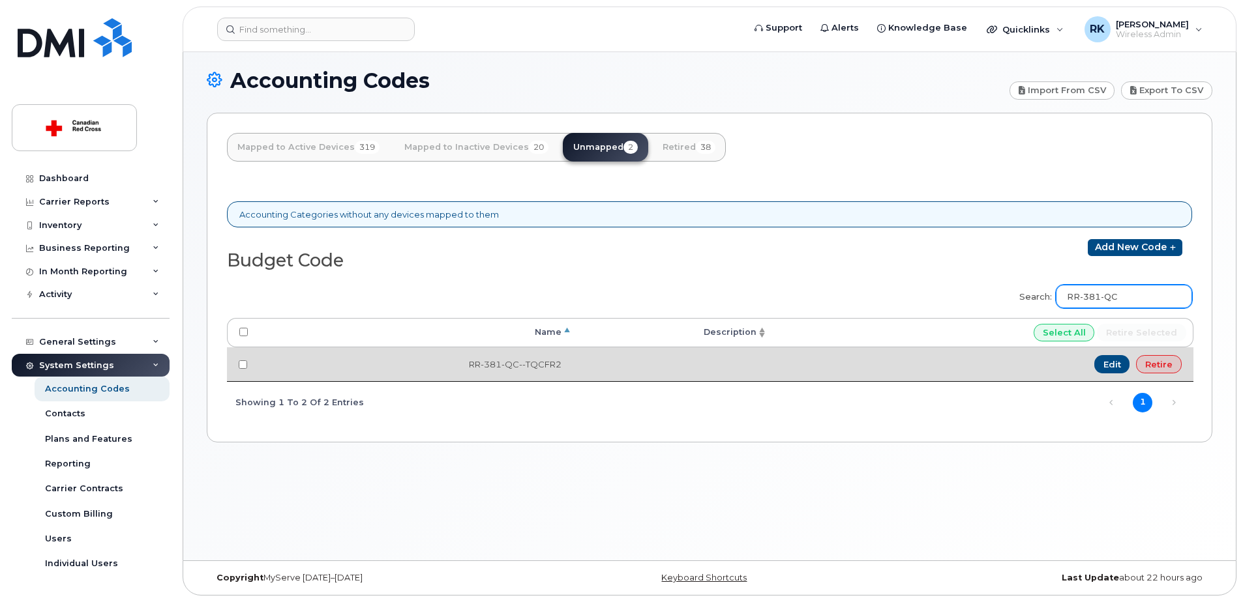
type input "RR-381-QC"
click at [244, 364] on input "checkbox" at bounding box center [243, 365] width 8 height 8
checkbox input "true"
click at [1156, 365] on link "Retire" at bounding box center [1159, 364] width 46 height 18
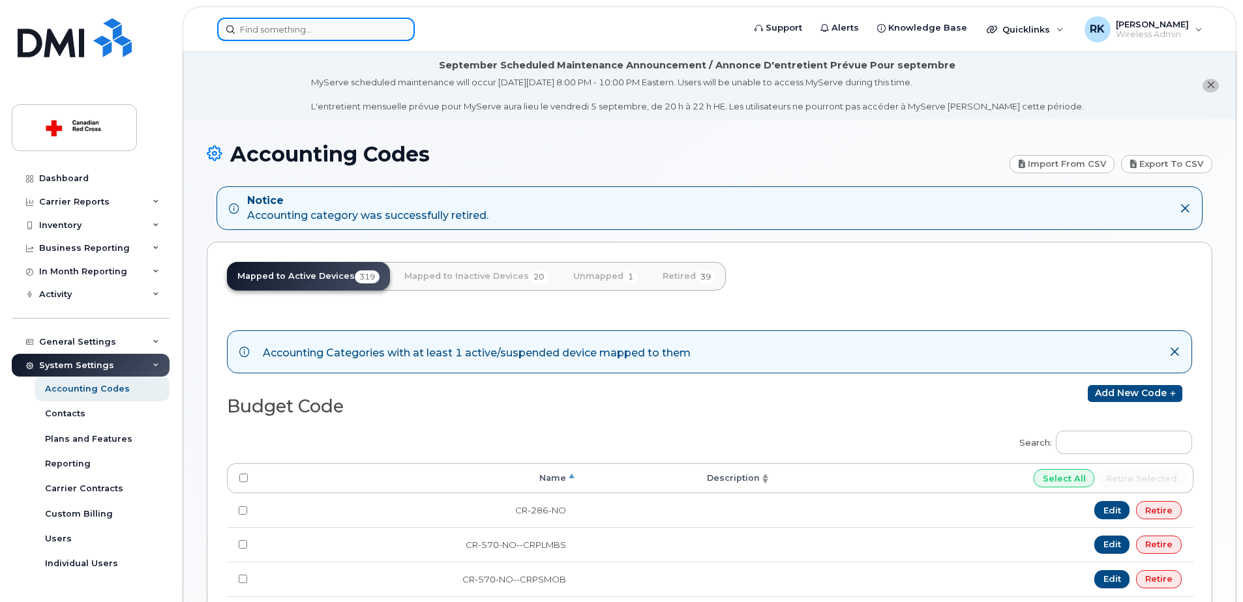
click at [253, 29] on input at bounding box center [316, 29] width 198 height 23
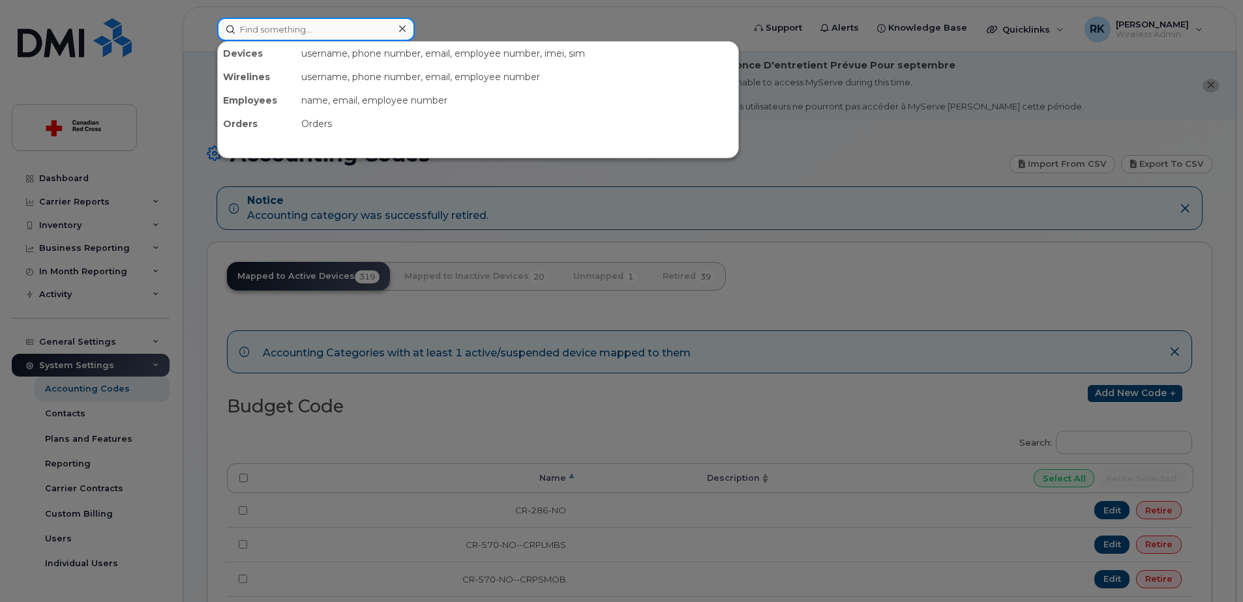
paste input "[PERSON_NAME]"
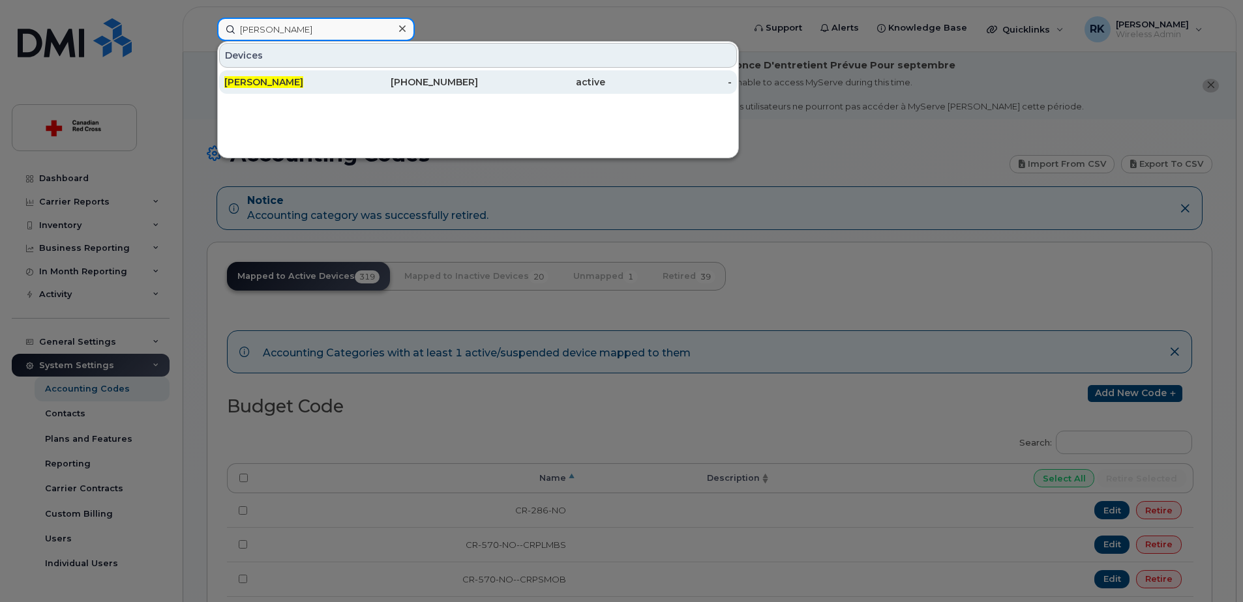
type input "[PERSON_NAME]"
click at [273, 77] on span "Andrew Gibson" at bounding box center [263, 82] width 79 height 12
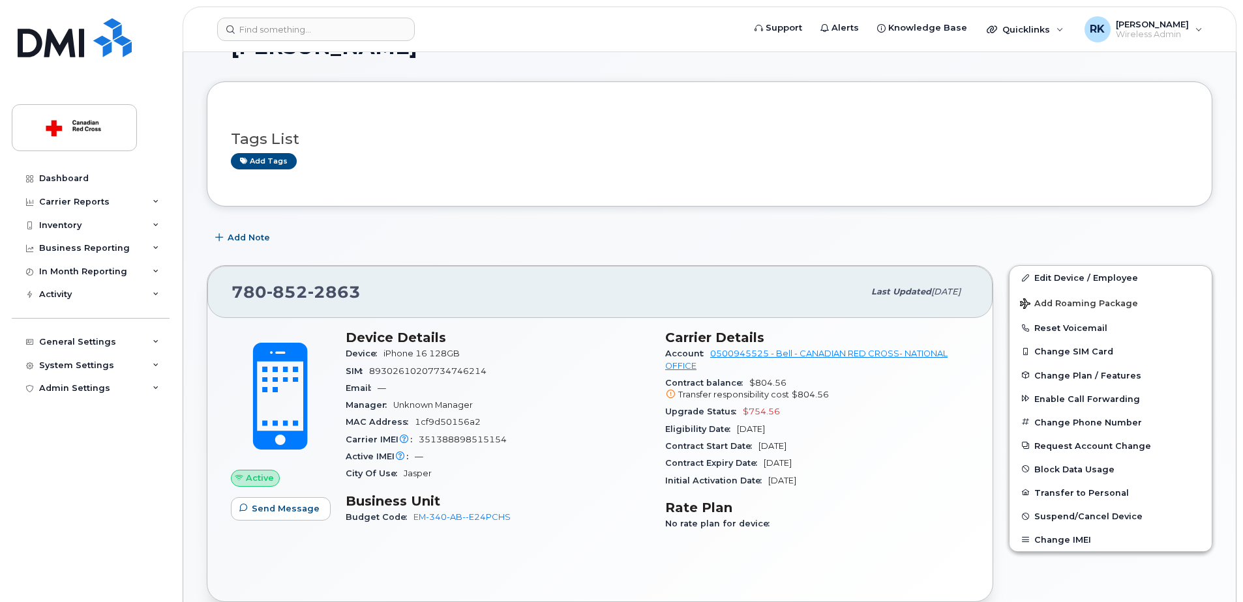
scroll to position [130, 0]
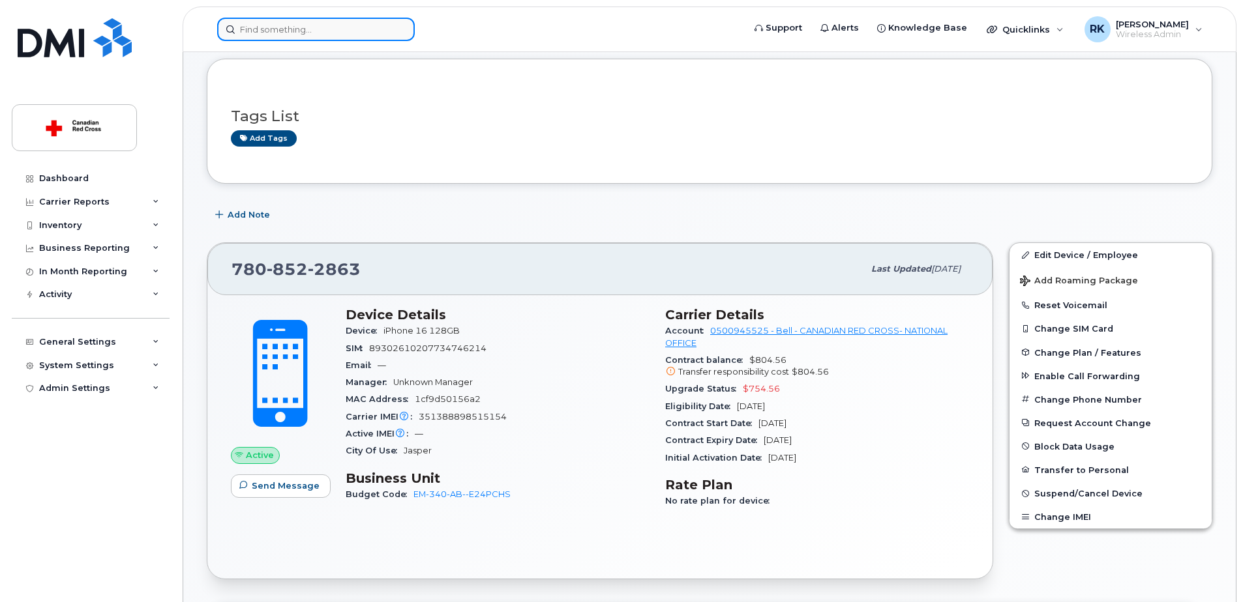
click at [378, 28] on input at bounding box center [316, 29] width 198 height 23
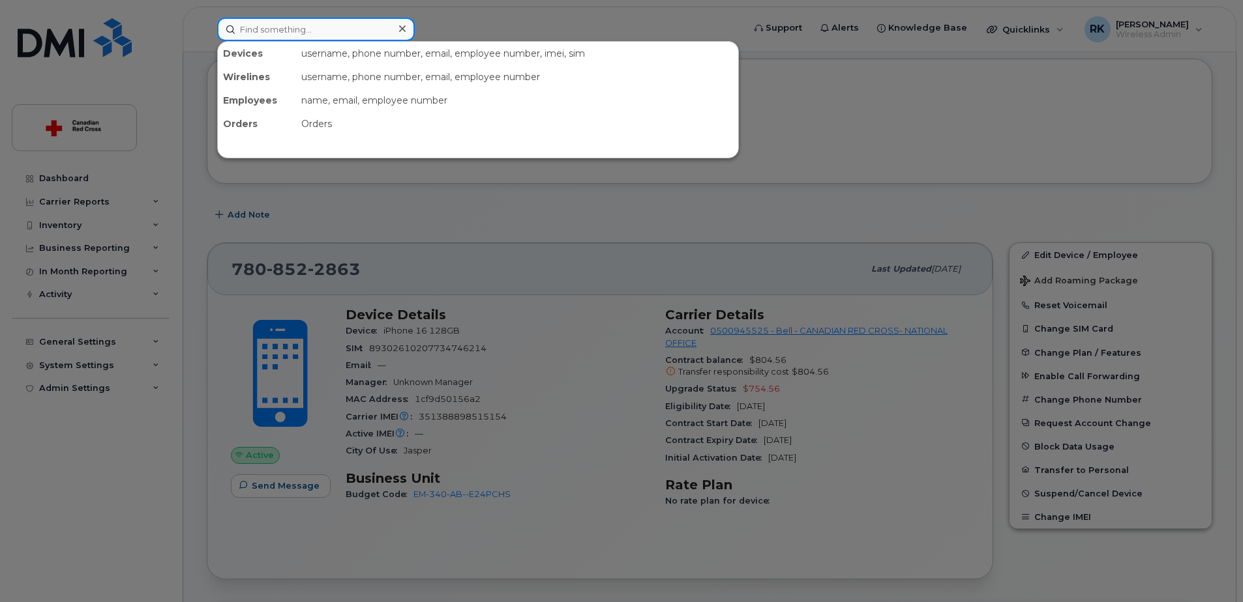
paste input "[PERSON_NAME]"
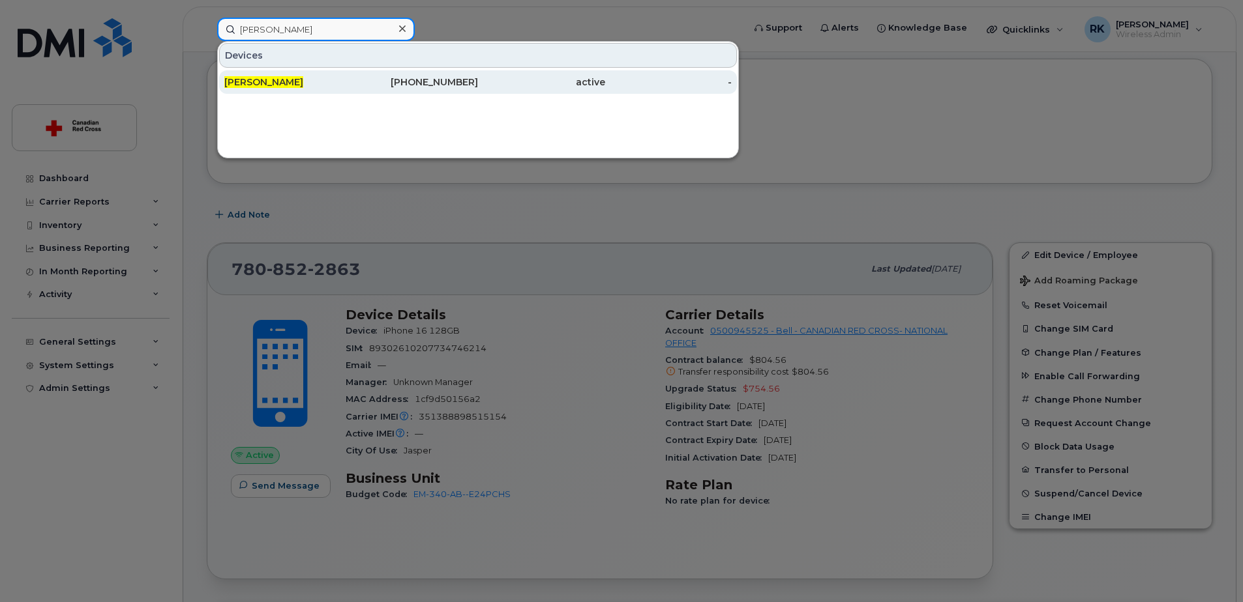
type input "[PERSON_NAME]"
click at [303, 78] on span "[PERSON_NAME]" at bounding box center [263, 82] width 79 height 12
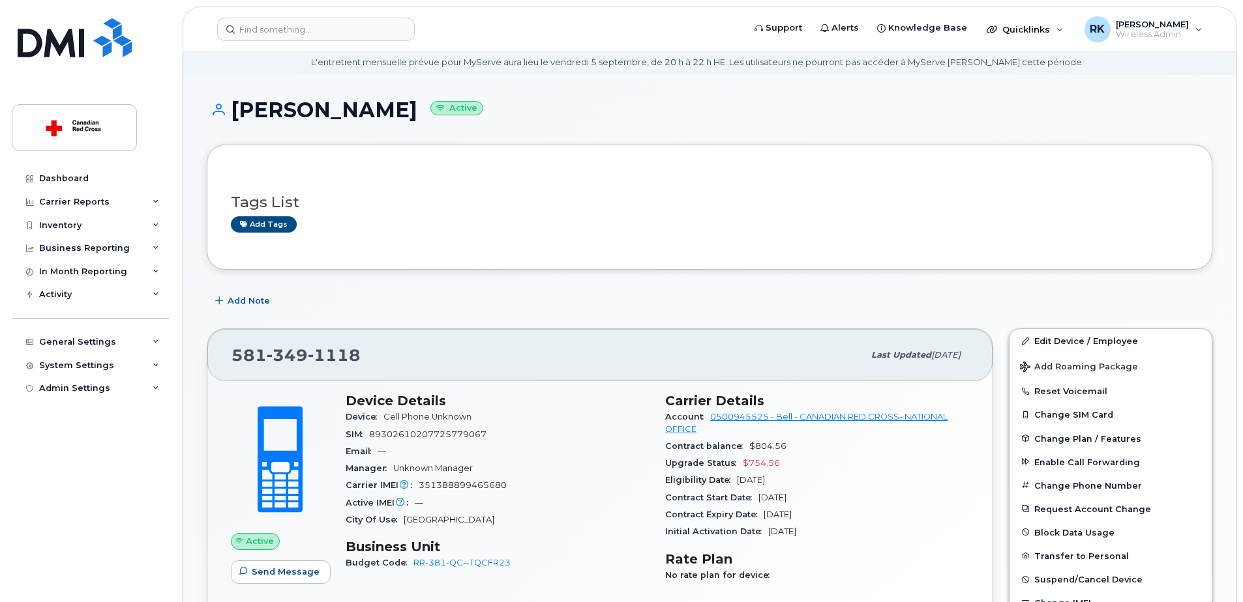
scroll to position [130, 0]
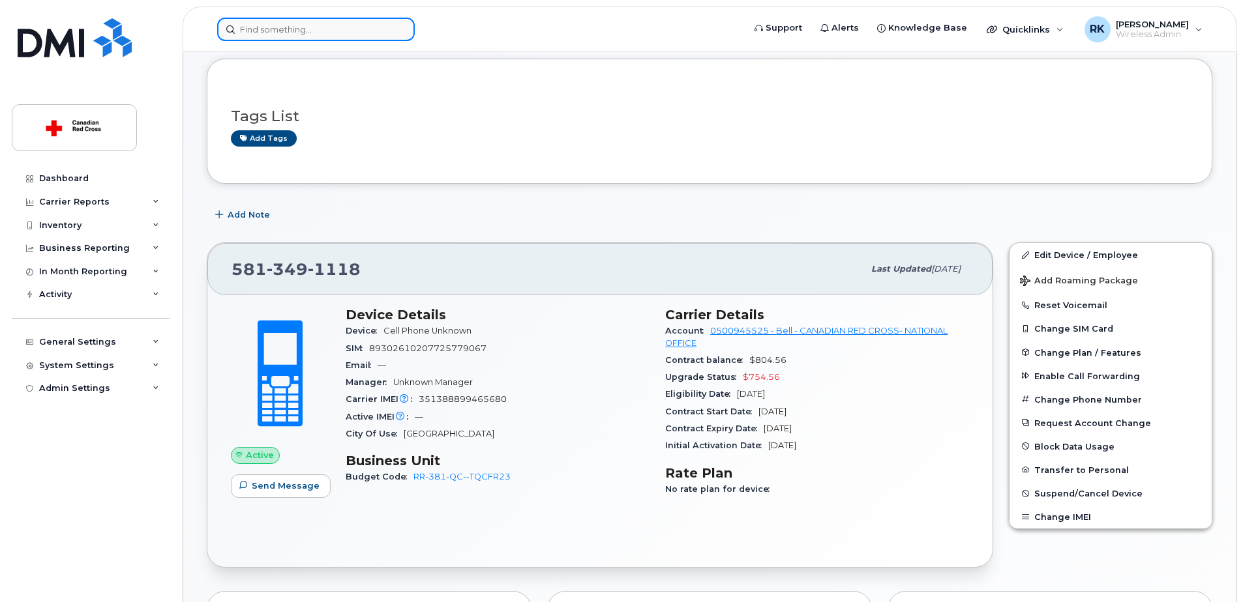
click at [246, 37] on input at bounding box center [316, 29] width 198 height 23
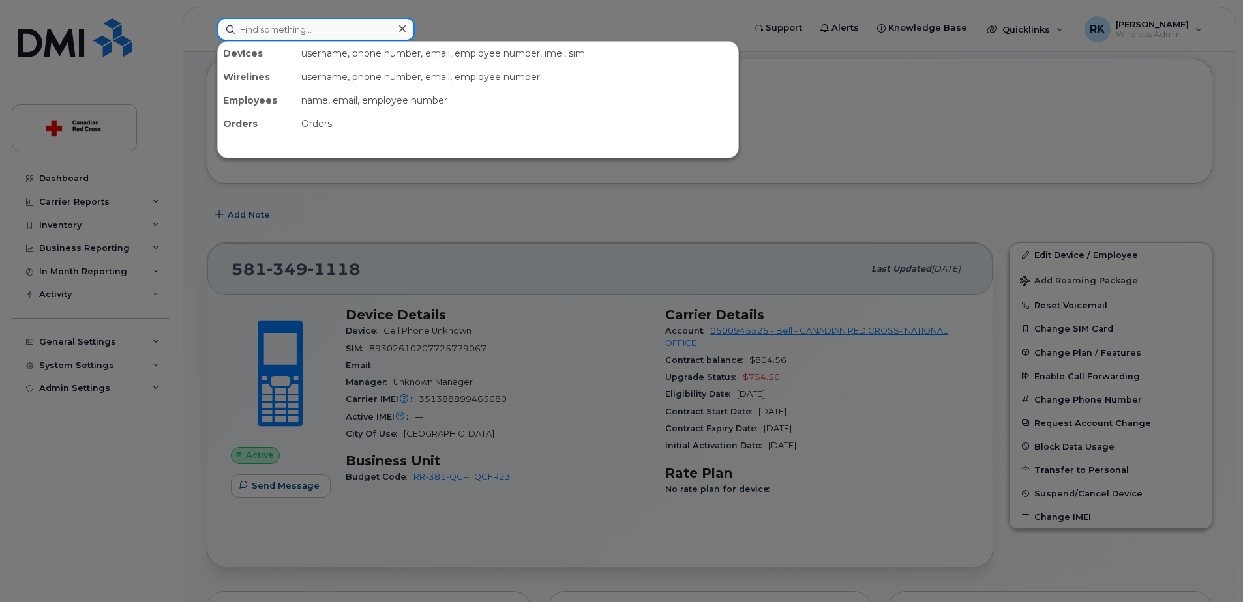
paste input "[PERSON_NAME]"
type input "[PERSON_NAME]"
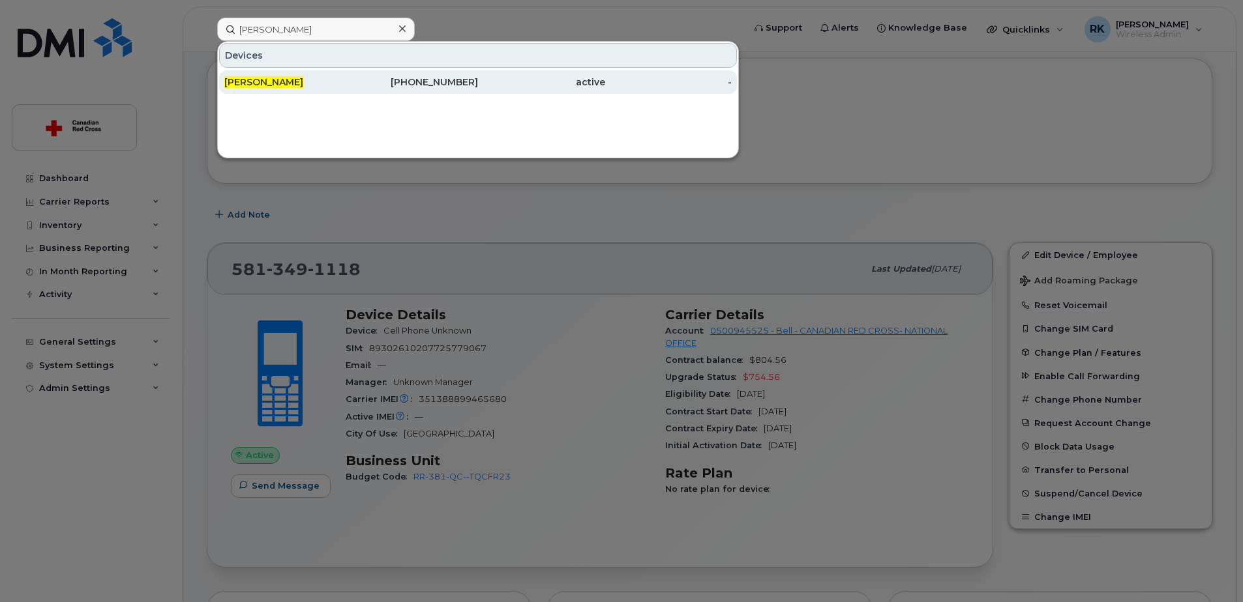
click at [272, 76] on div "[PERSON_NAME]" at bounding box center [287, 81] width 127 height 23
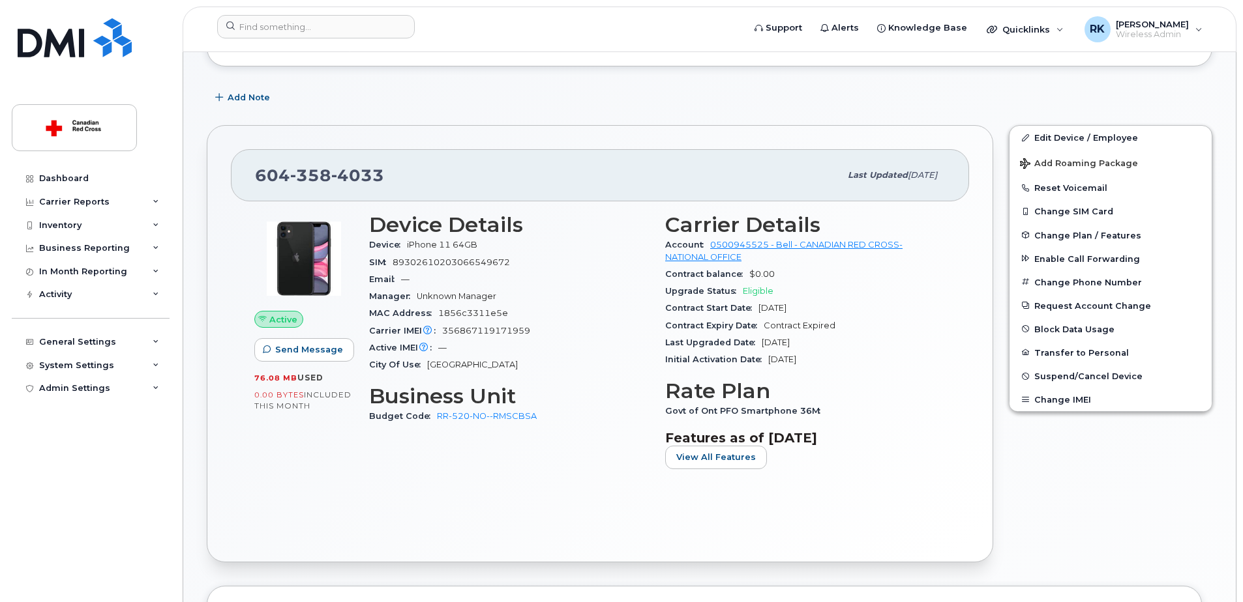
scroll to position [261, 0]
